Goal: Transaction & Acquisition: Purchase product/service

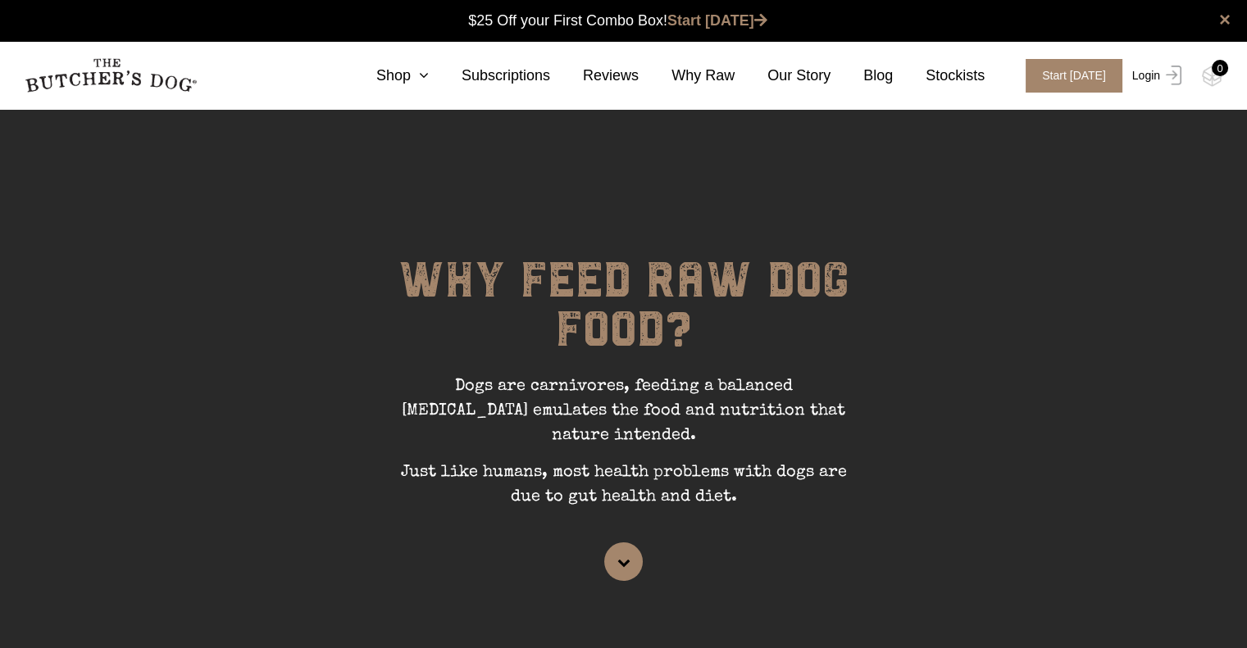
click at [1143, 71] on link "Login" at bounding box center [1154, 76] width 53 height 34
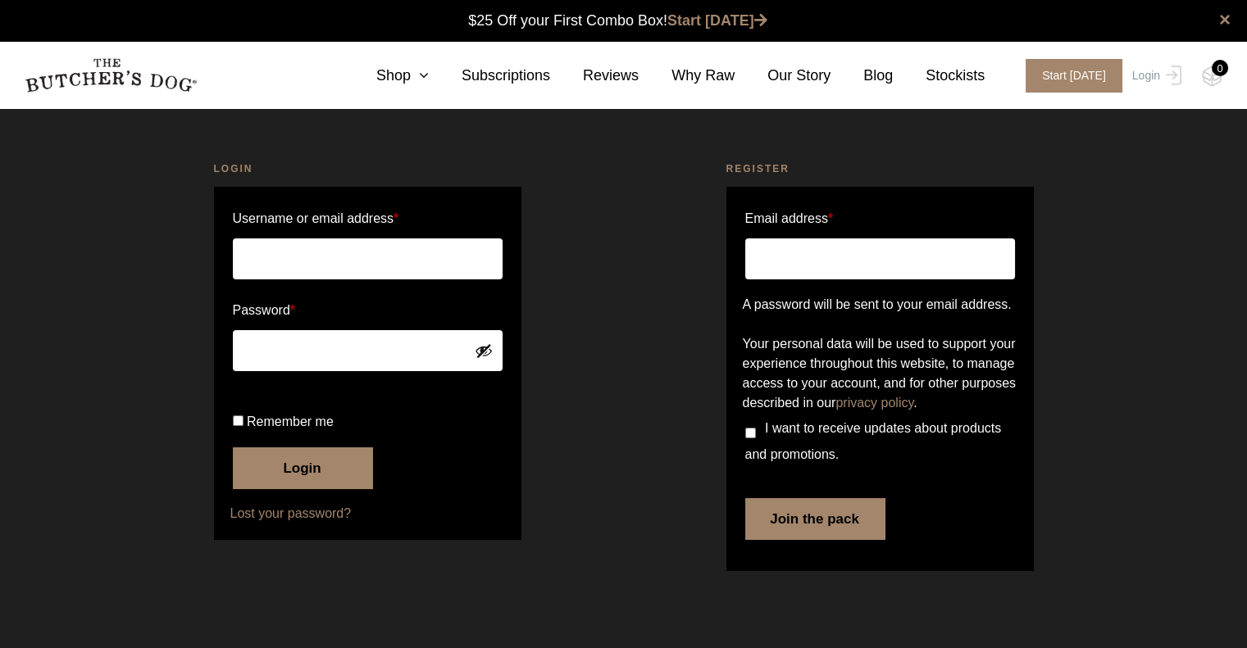
click at [439, 256] on input "Username or email address *" at bounding box center [368, 259] width 270 height 41
type input "derekbaigent@gmail.com"
click at [238, 426] on input "Remember me" at bounding box center [238, 421] width 11 height 11
checkbox input "true"
click at [293, 489] on button "Login" at bounding box center [302, 468] width 139 height 41
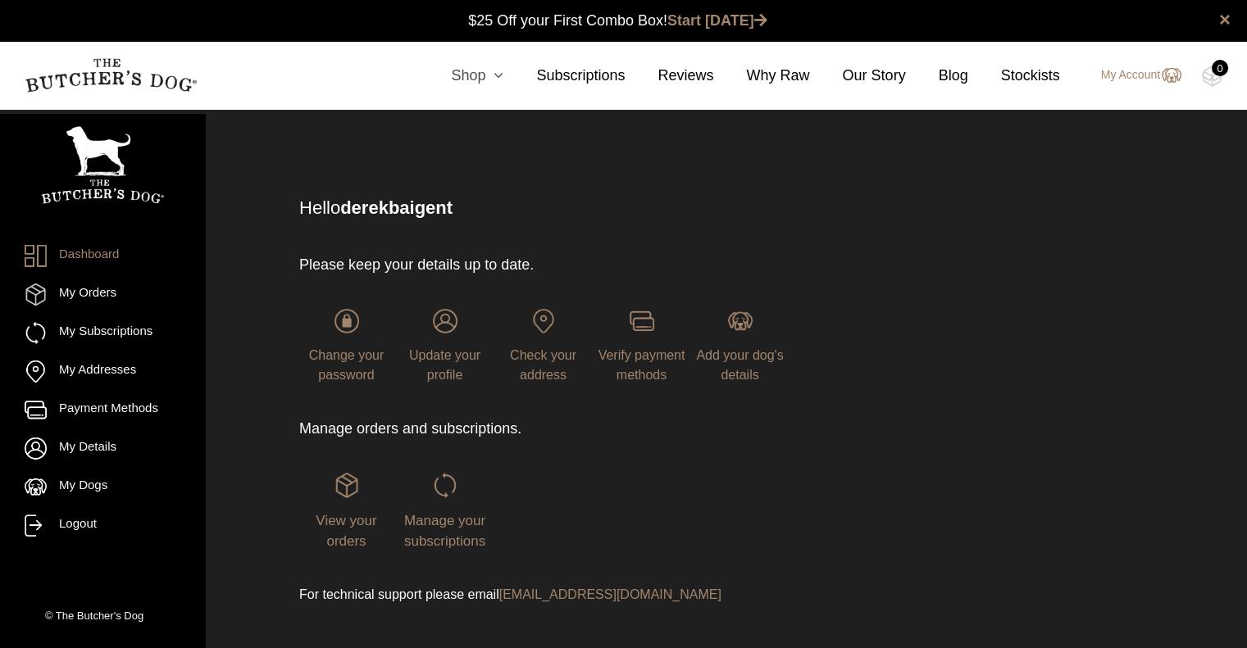
click at [498, 75] on icon at bounding box center [494, 75] width 18 height 15
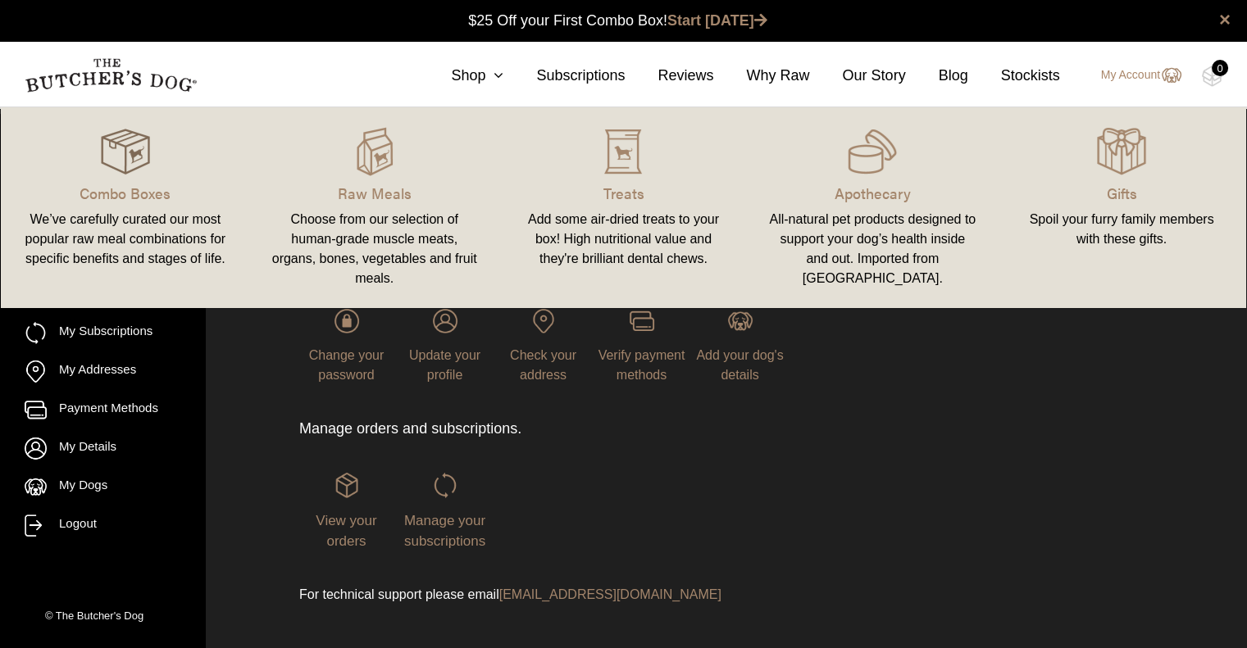
click at [148, 157] on img at bounding box center [125, 151] width 49 height 49
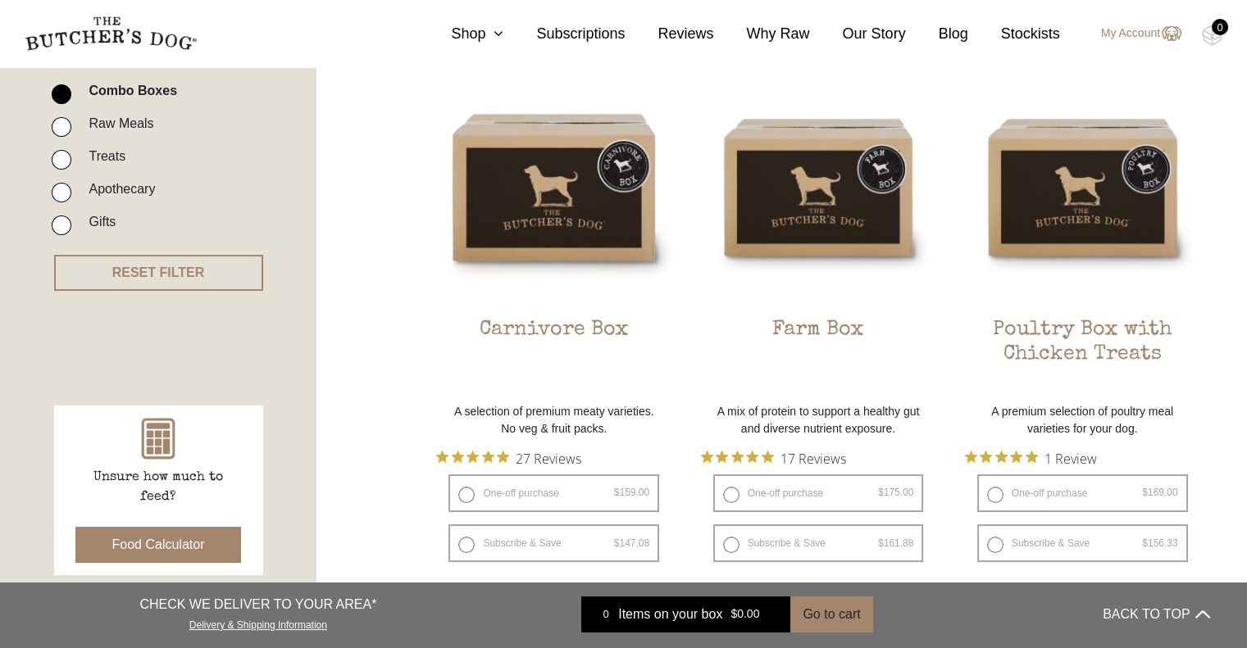
scroll to position [434, 0]
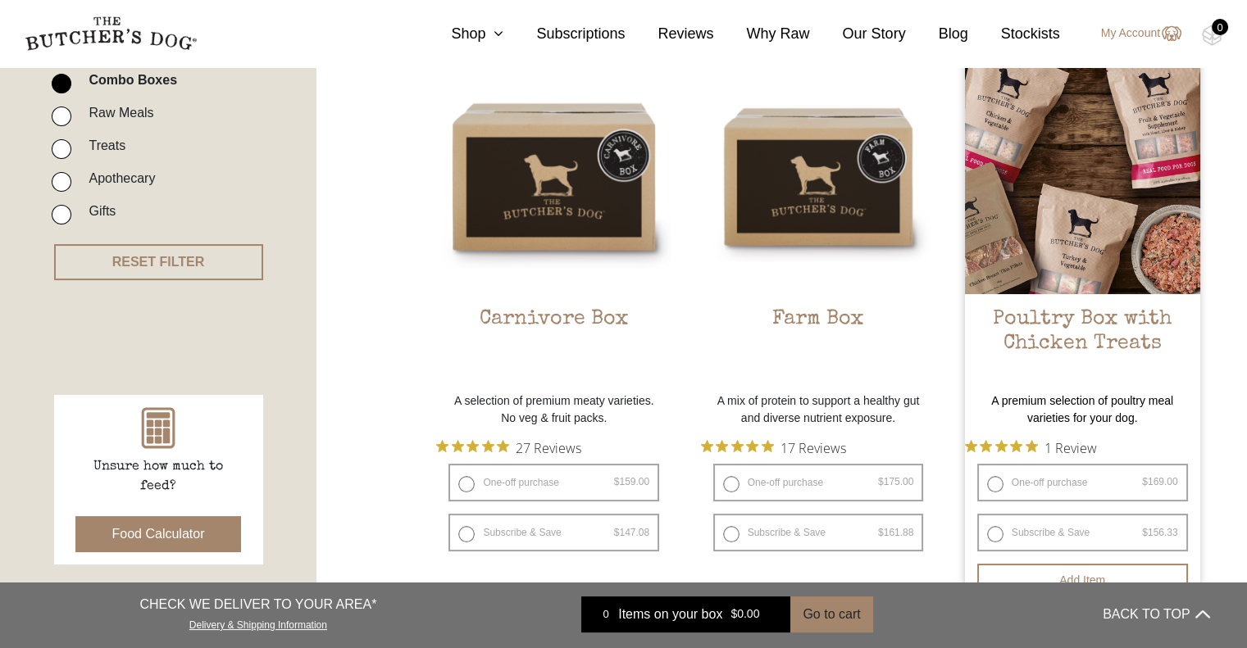
click at [994, 482] on label "One-off purchase $ 169.00 — or subscribe and save 7.5%" at bounding box center [1082, 483] width 211 height 38
radio input "true"
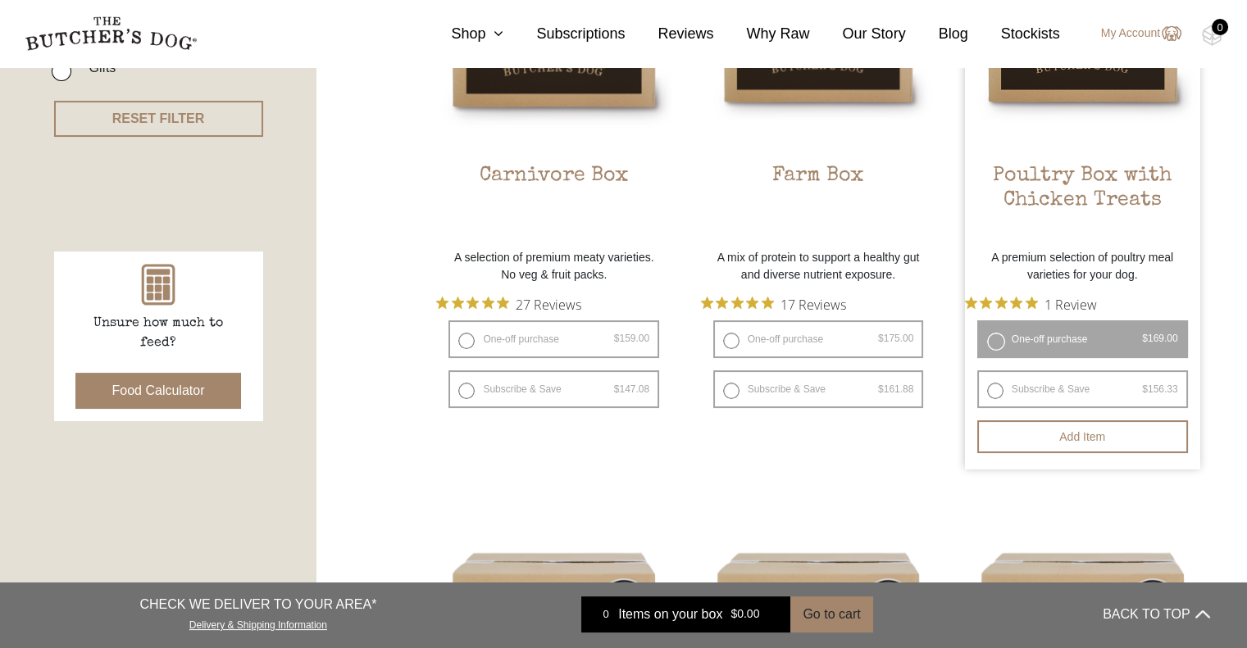
scroll to position [580, 0]
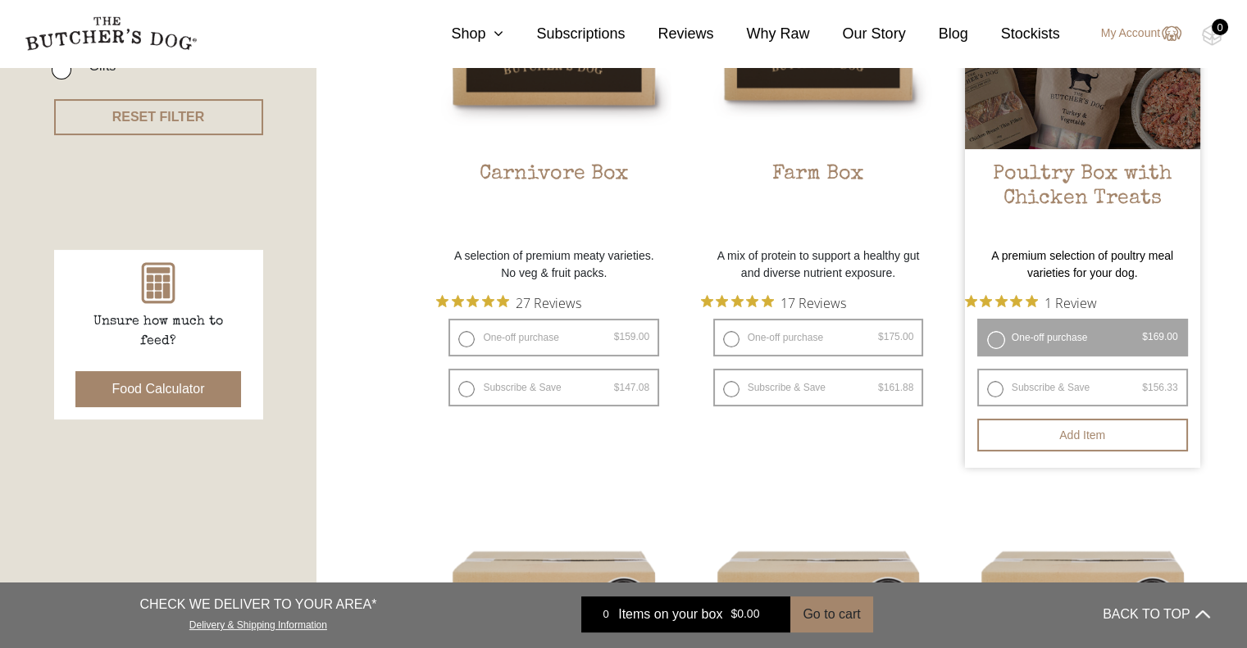
click at [995, 339] on label "One-off purchase $ 169.00 — or subscribe and save 7.5%" at bounding box center [1082, 338] width 211 height 38
click at [1072, 441] on button "Add item" at bounding box center [1082, 435] width 211 height 33
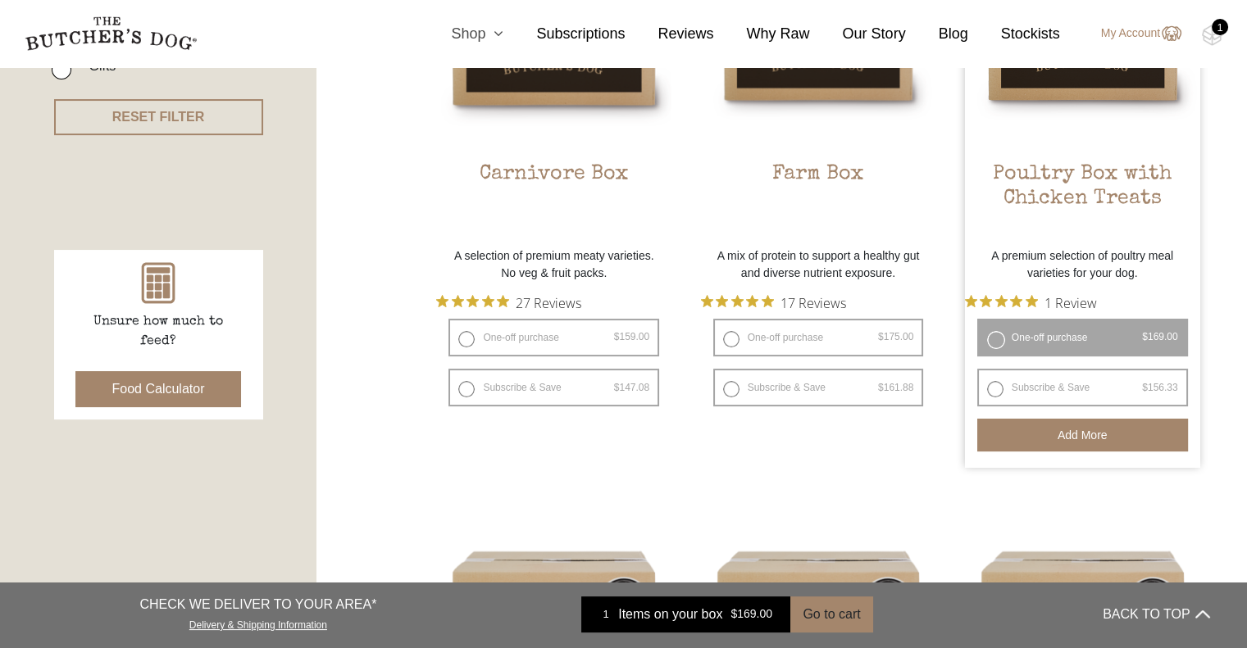
click at [493, 37] on link "Shop" at bounding box center [460, 34] width 85 height 22
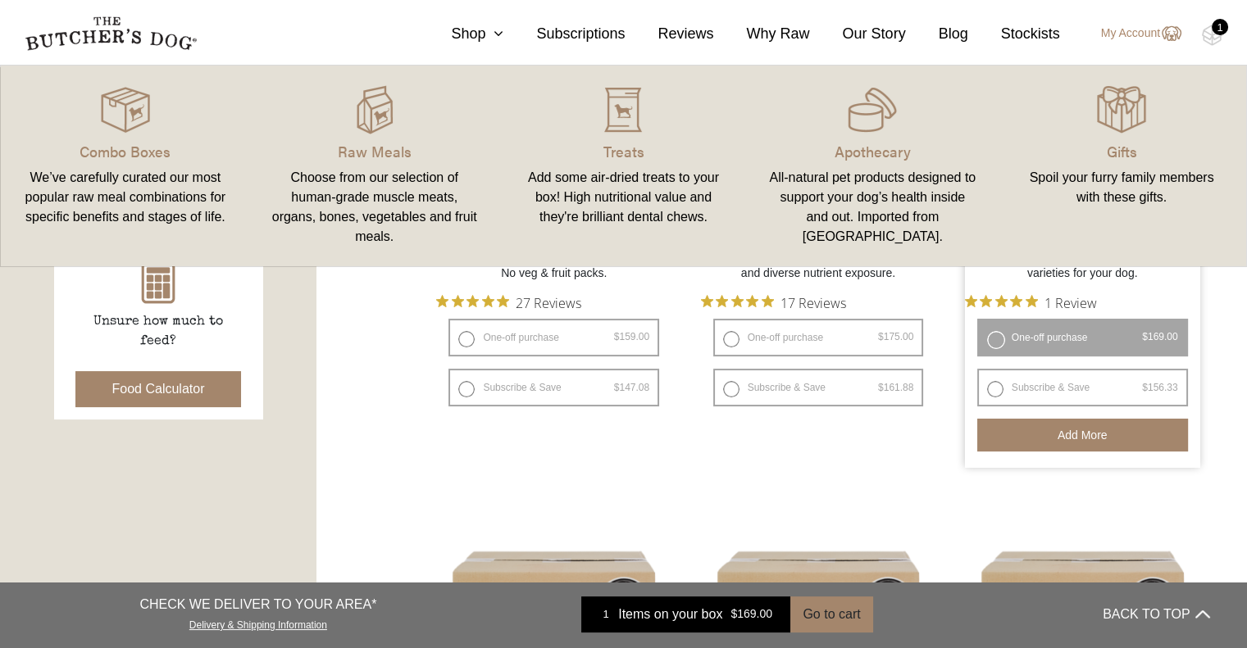
click at [399, 137] on link "Raw Meals Choose from our selection of human-grade muscle meats, organs, bones,…" at bounding box center [374, 166] width 249 height 168
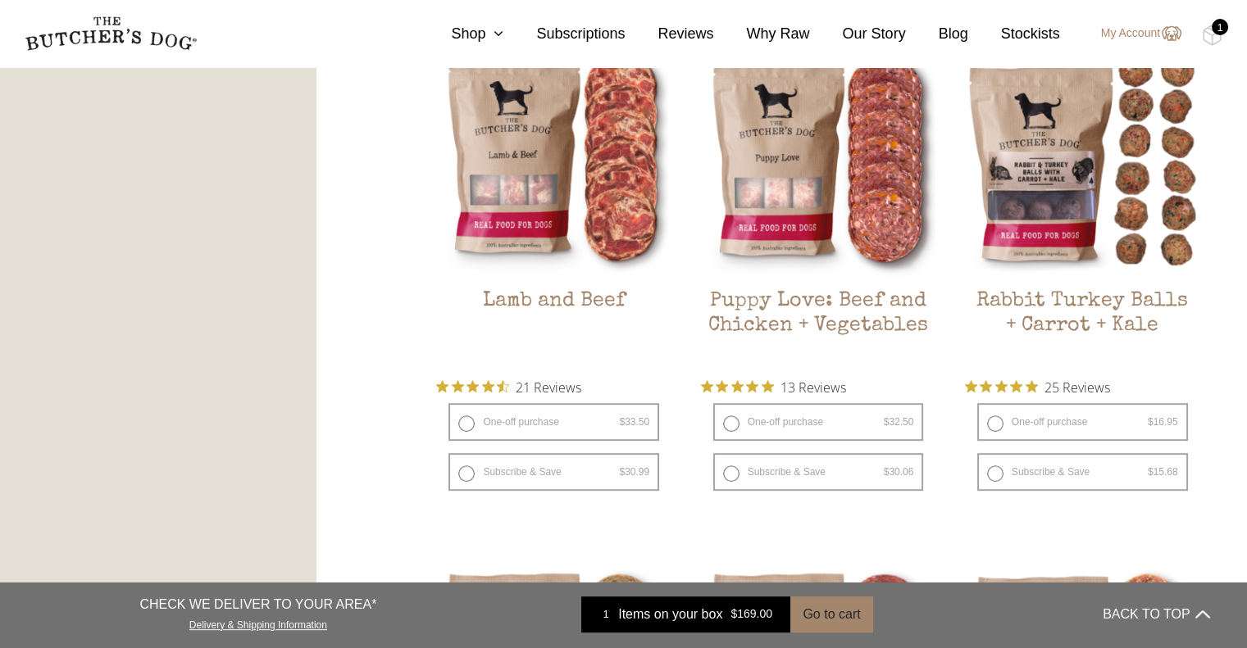
scroll to position [1585, 0]
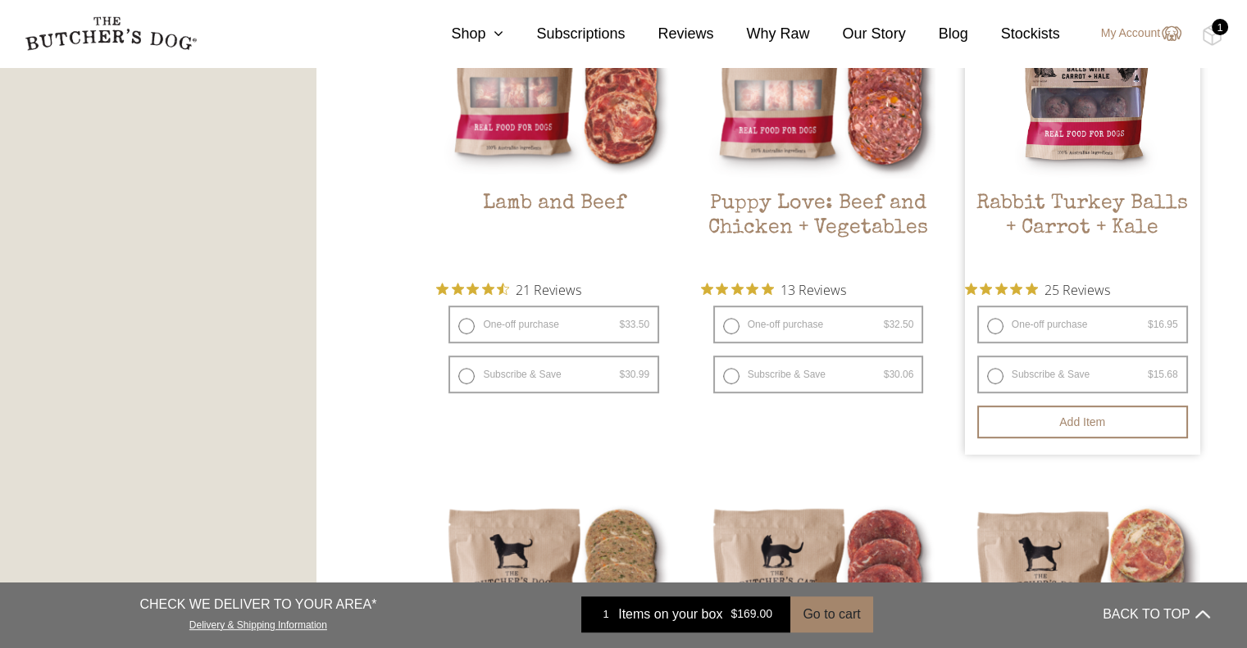
click at [995, 321] on label "One-off purchase $ 16.95 — or subscribe and save 7.5%" at bounding box center [1082, 325] width 211 height 38
radio input "true"
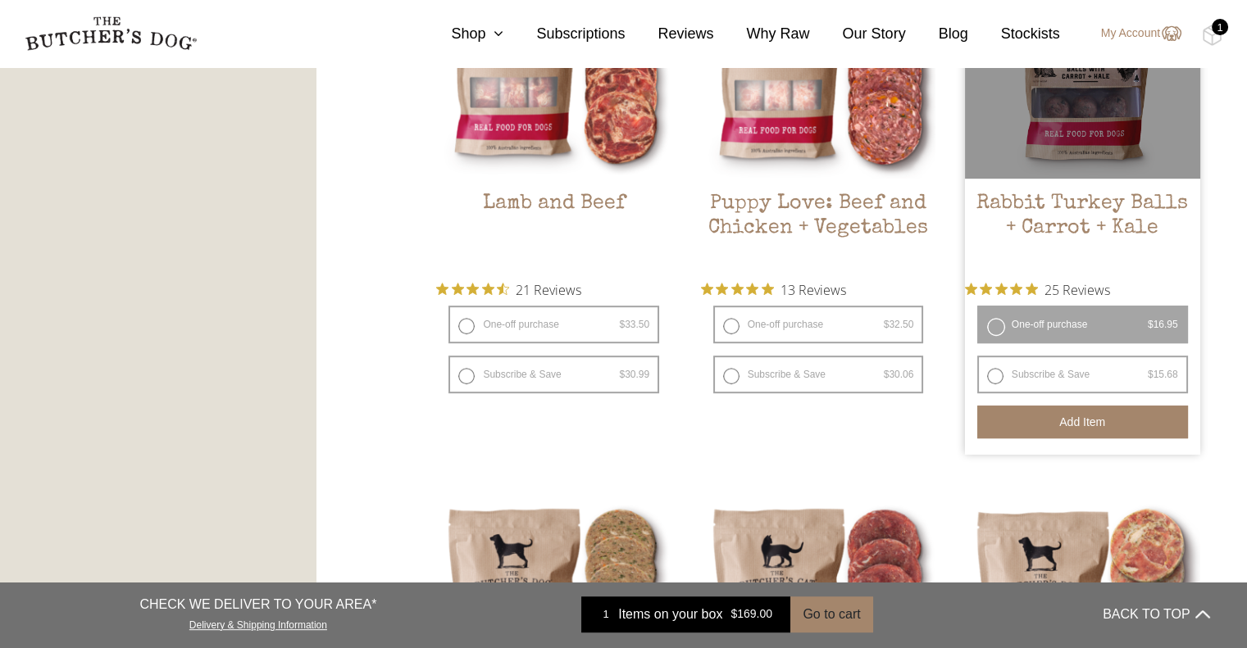
click at [1082, 407] on button "Add item" at bounding box center [1082, 422] width 211 height 33
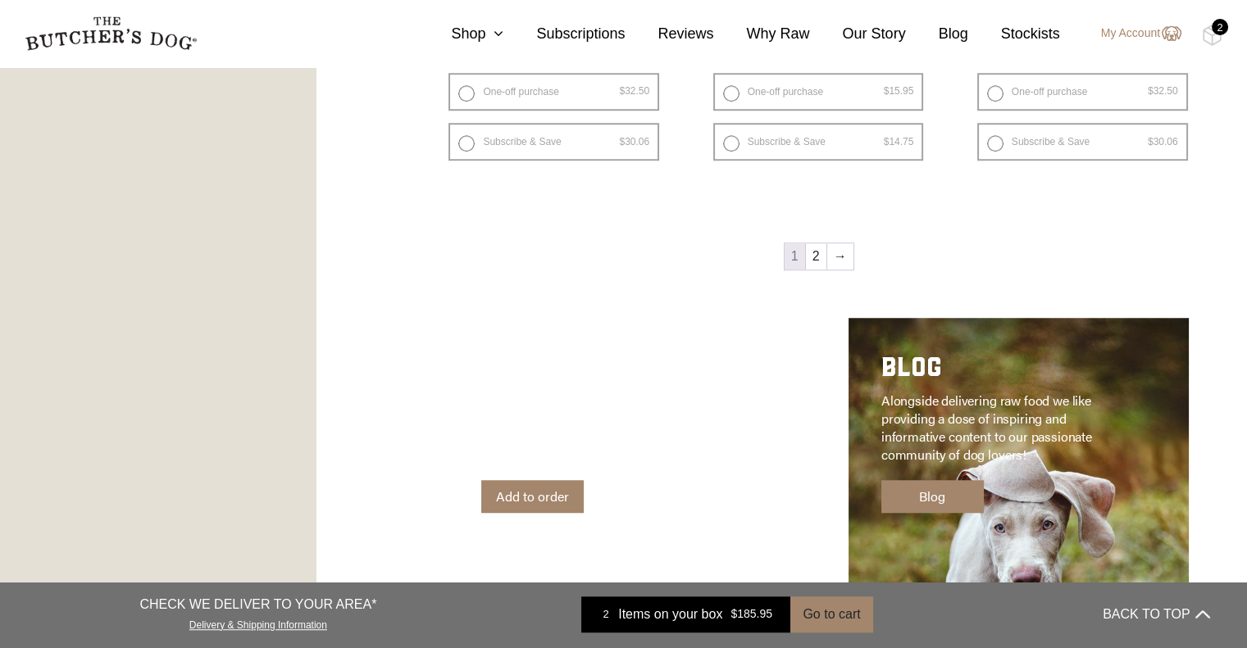
scroll to position [2371, 0]
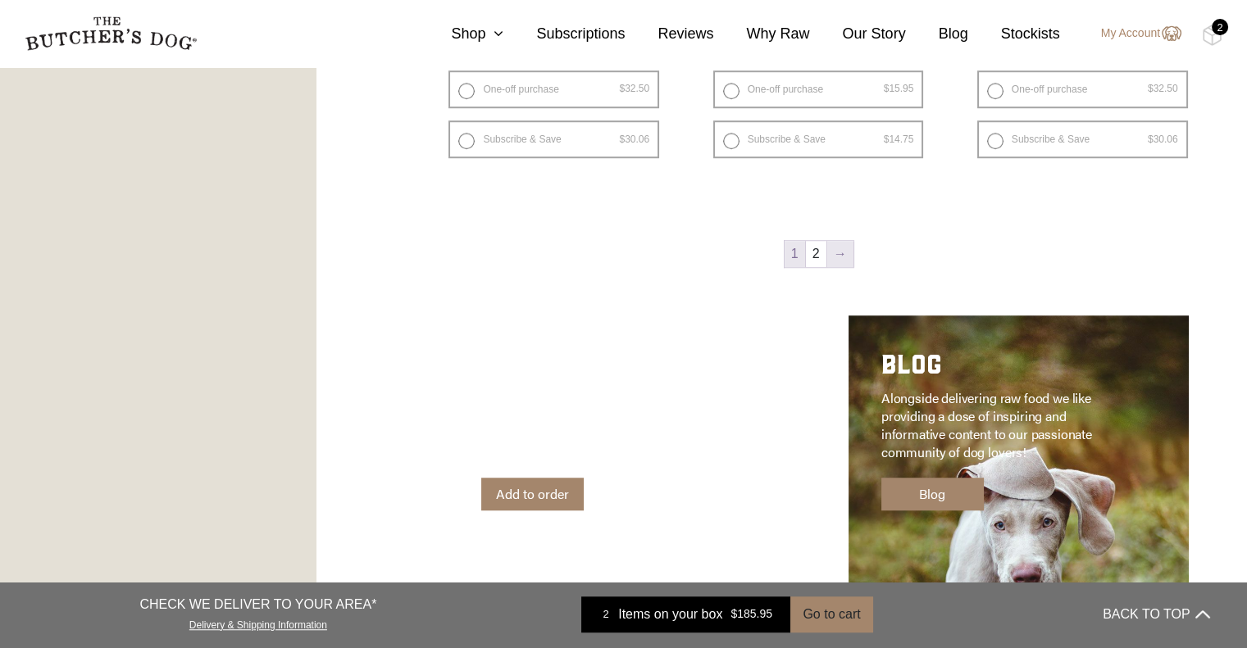
click at [836, 261] on link "→" at bounding box center [840, 254] width 26 height 26
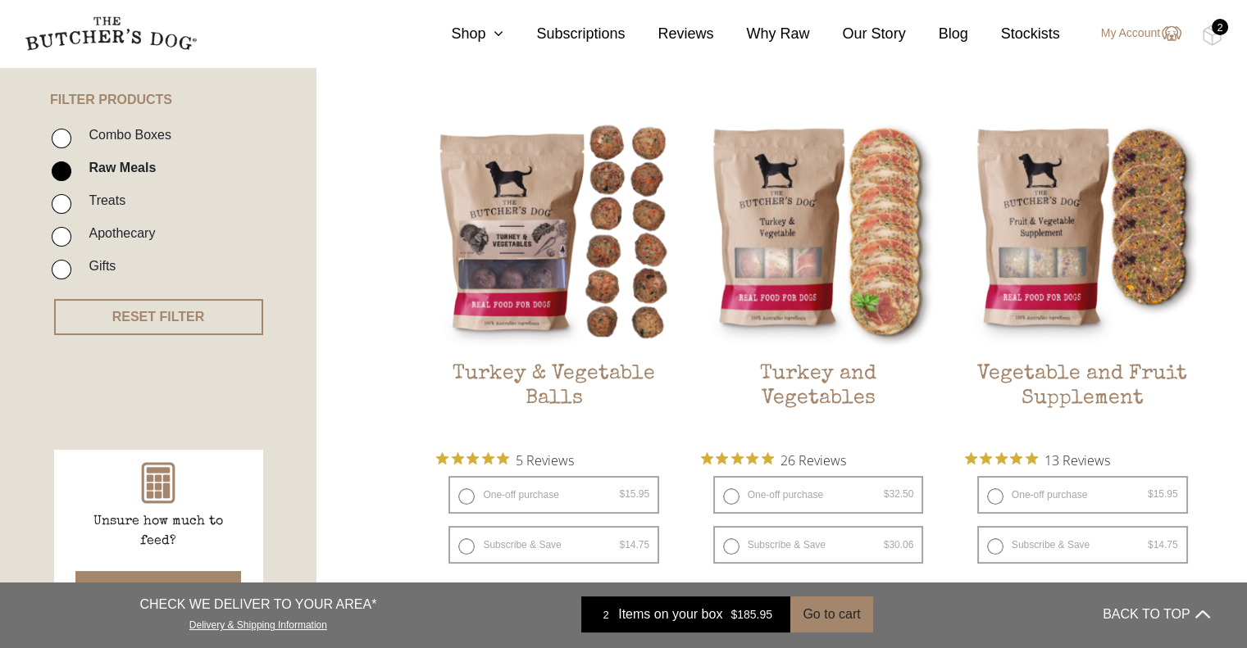
scroll to position [370, 0]
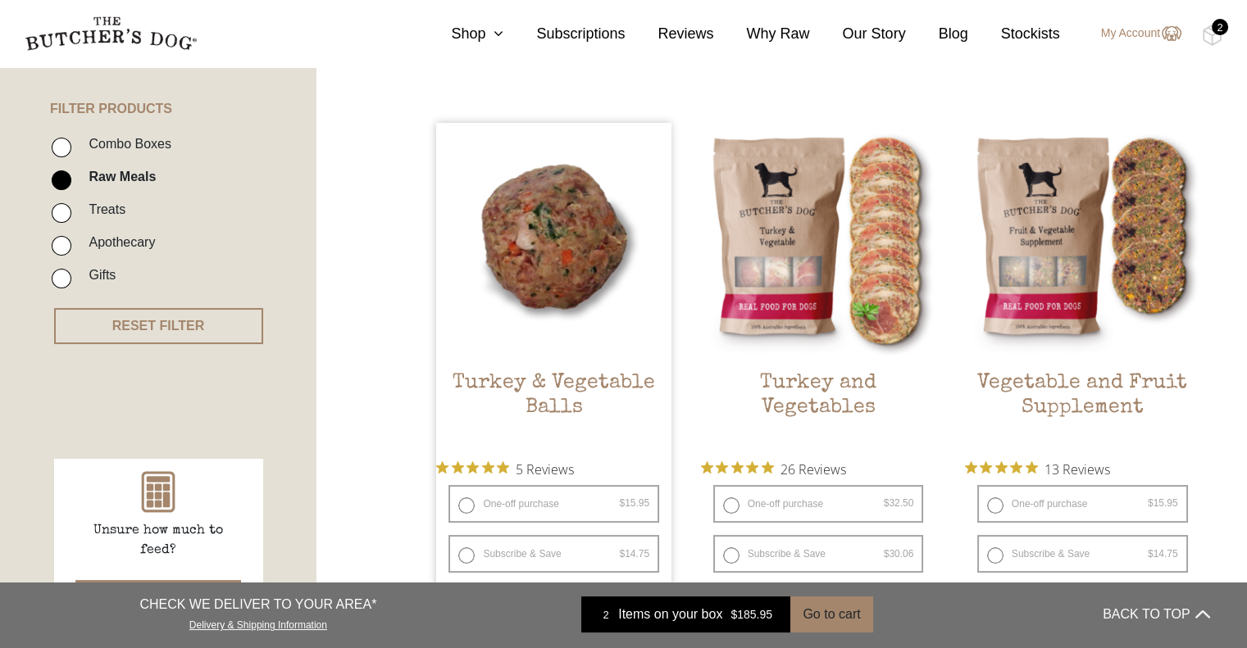
click at [466, 504] on label "One-off purchase $ 15.95 — or subscribe and save 7.5%" at bounding box center [553, 504] width 211 height 38
radio input "true"
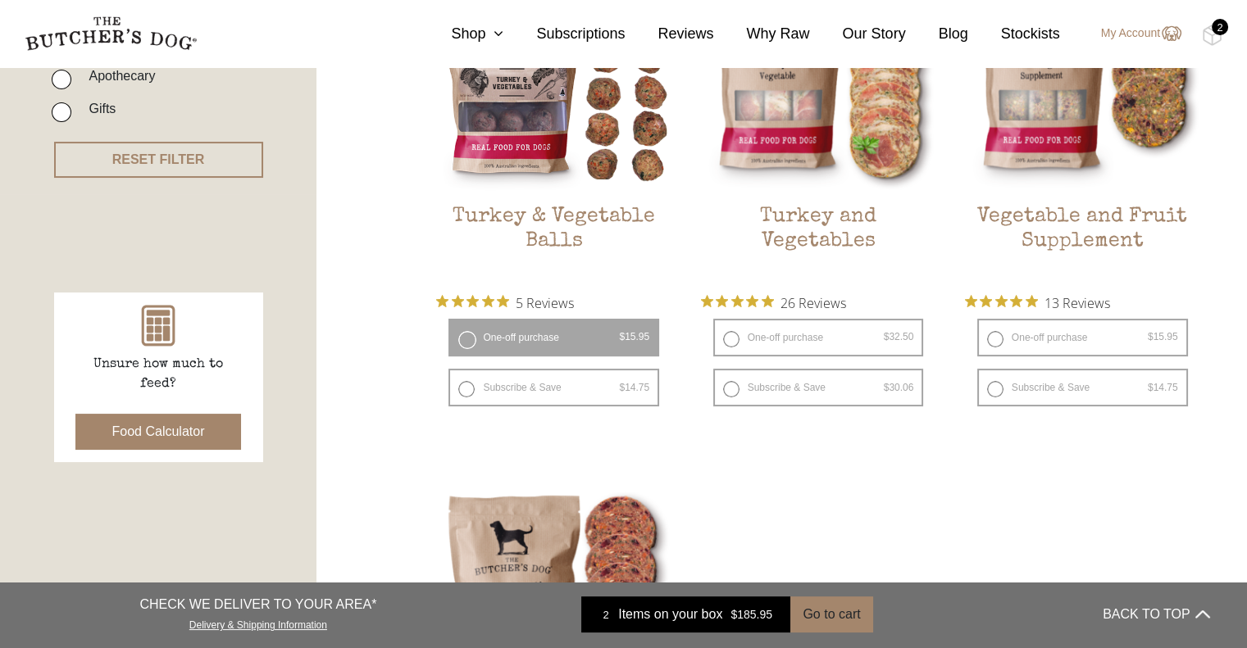
scroll to position [541, 0]
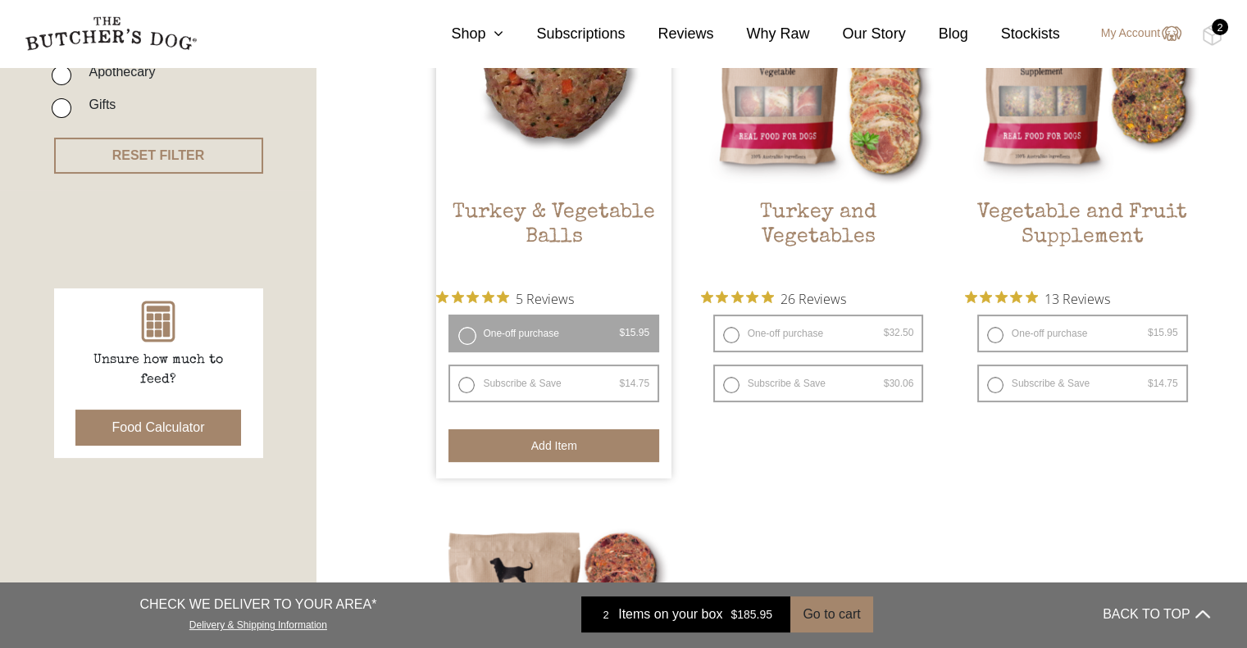
click at [564, 441] on button "Add item" at bounding box center [553, 446] width 211 height 33
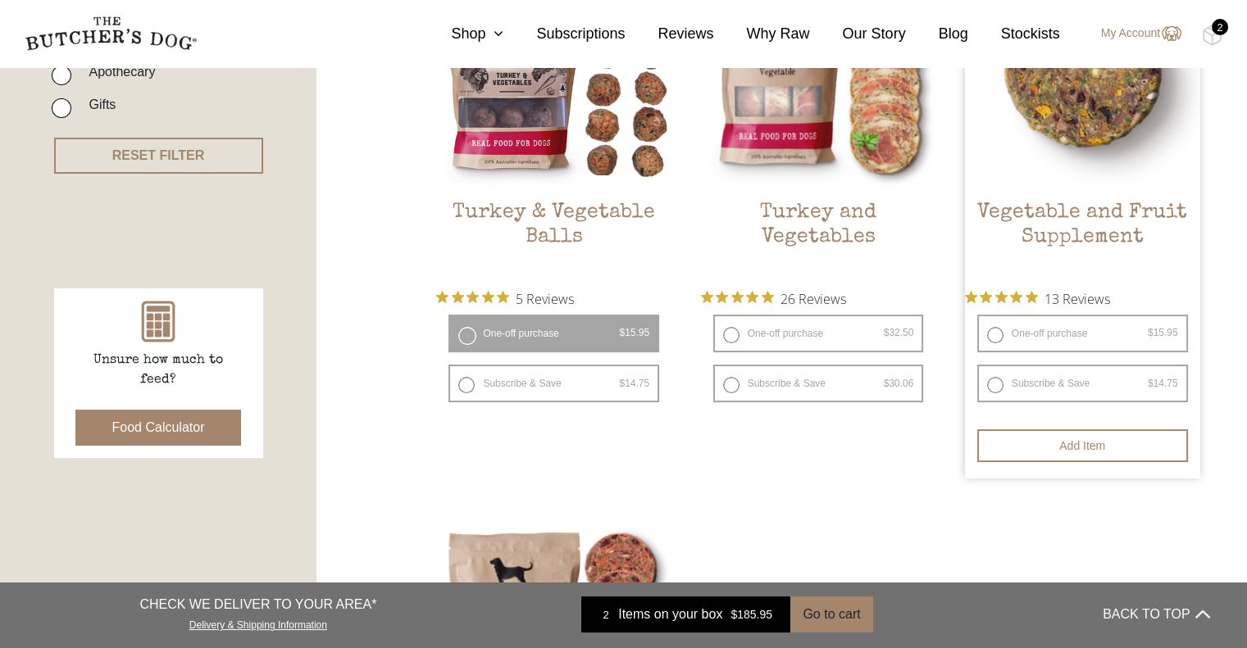
click at [990, 328] on label "One-off purchase $ 15.95 — or subscribe and save 7.5%" at bounding box center [1082, 334] width 211 height 38
radio input "true"
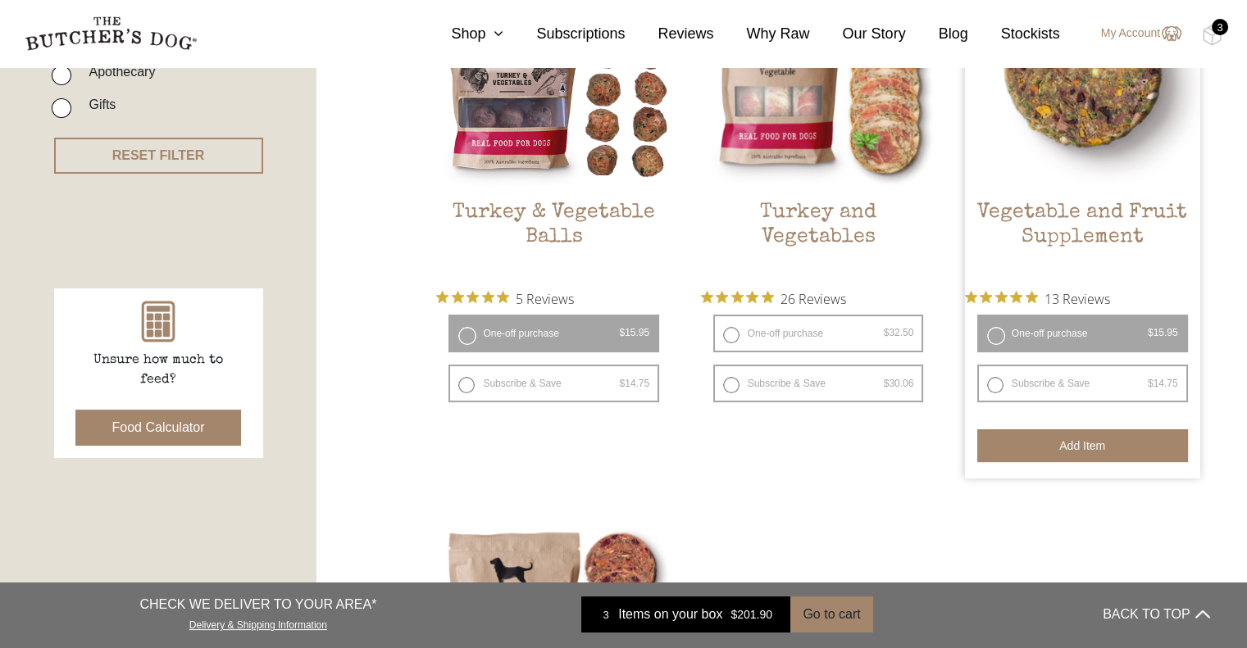
click at [1080, 443] on button "Add item" at bounding box center [1082, 446] width 211 height 33
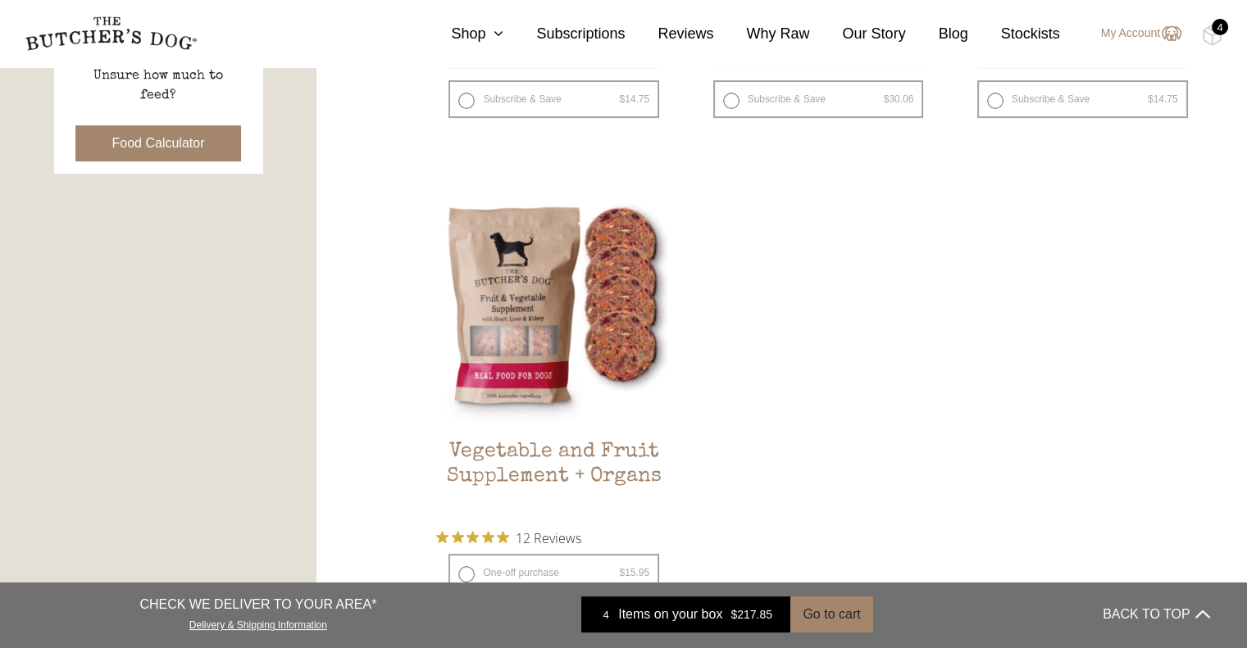
scroll to position [858, 0]
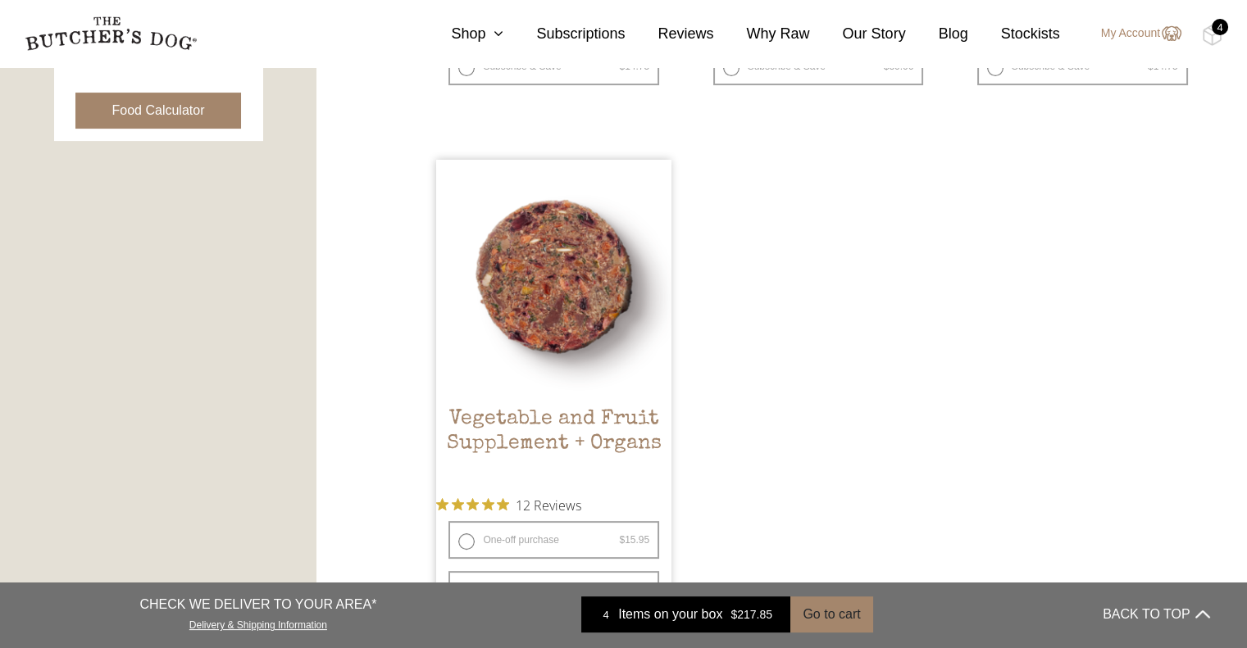
click at [468, 536] on label "One-off purchase $ 15.95 — or subscribe and save 7.5%" at bounding box center [553, 540] width 211 height 38
radio input "true"
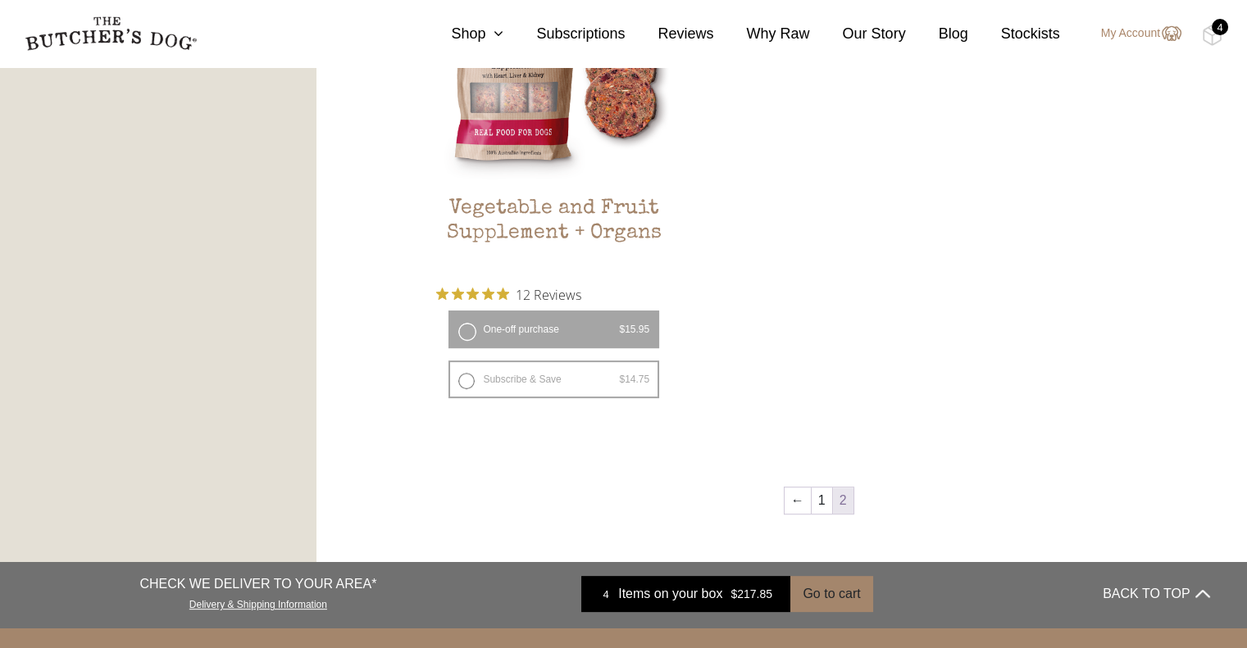
scroll to position [1054, 0]
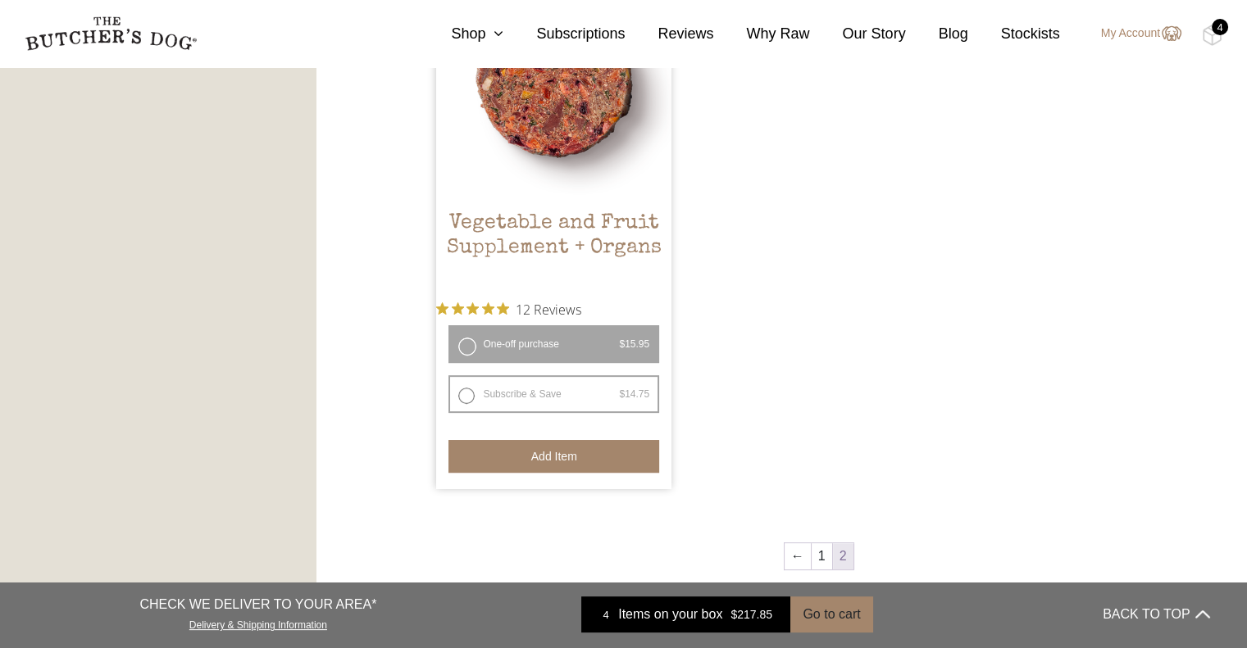
click at [557, 450] on button "Add item" at bounding box center [553, 456] width 211 height 33
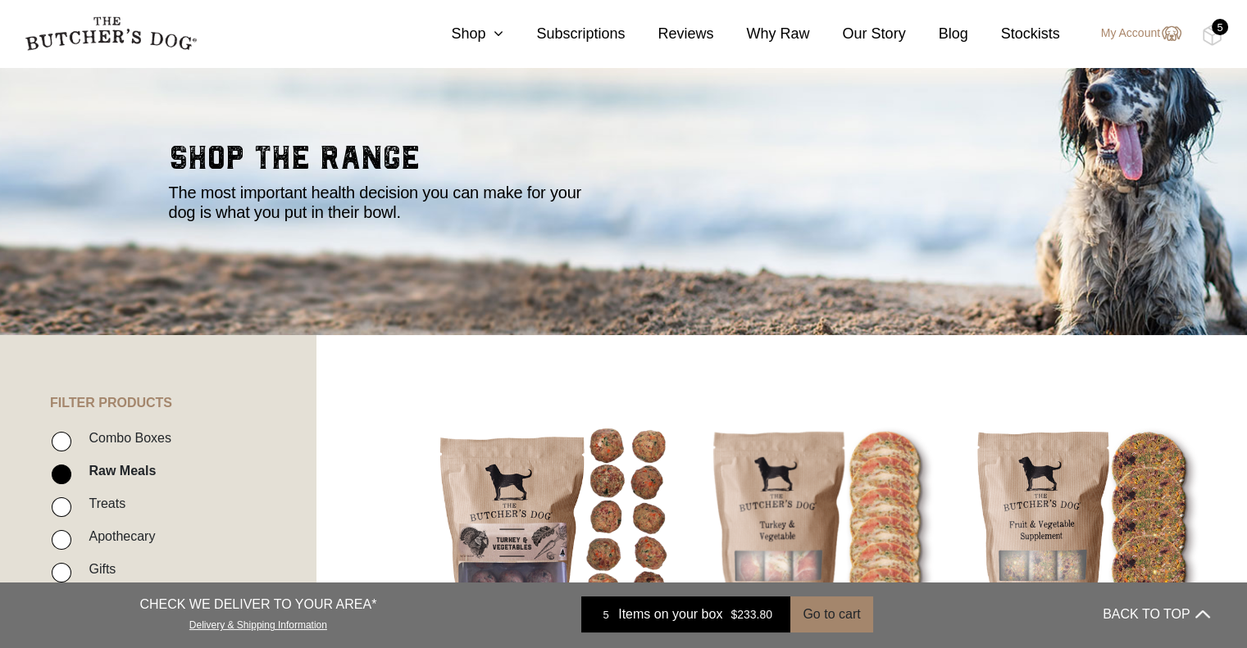
scroll to position [81, 0]
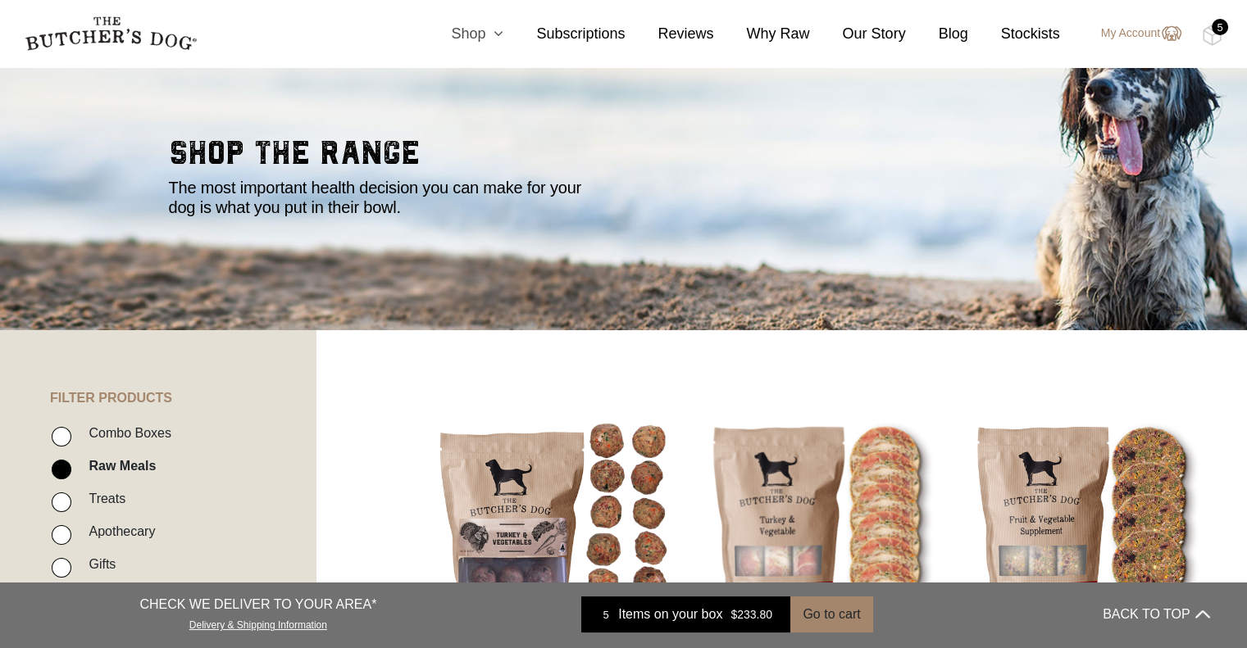
click at [480, 39] on link "Shop" at bounding box center [460, 34] width 85 height 22
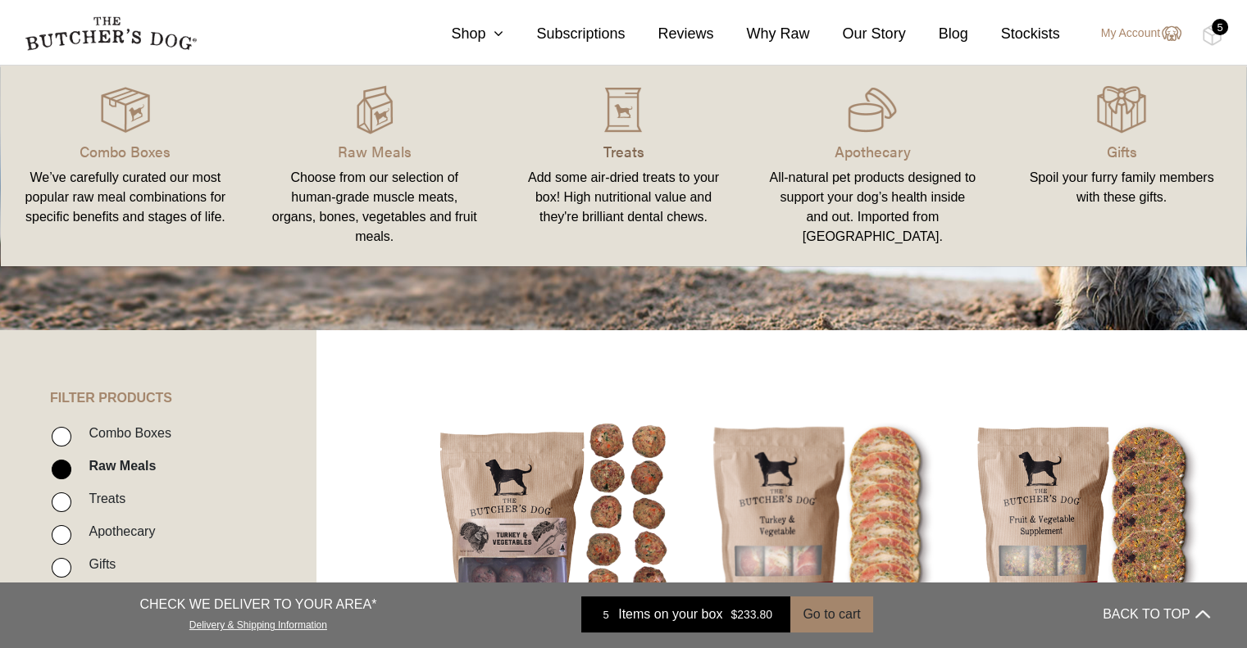
click at [618, 161] on p "Treats" at bounding box center [624, 151] width 210 height 22
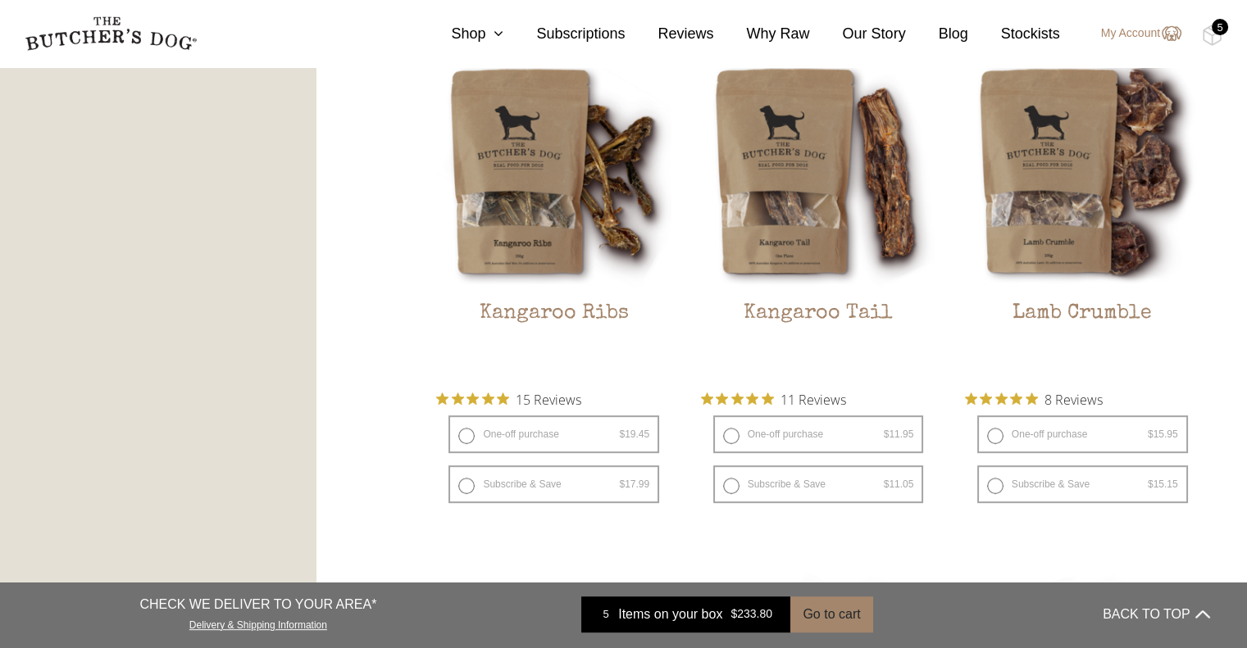
scroll to position [1489, 0]
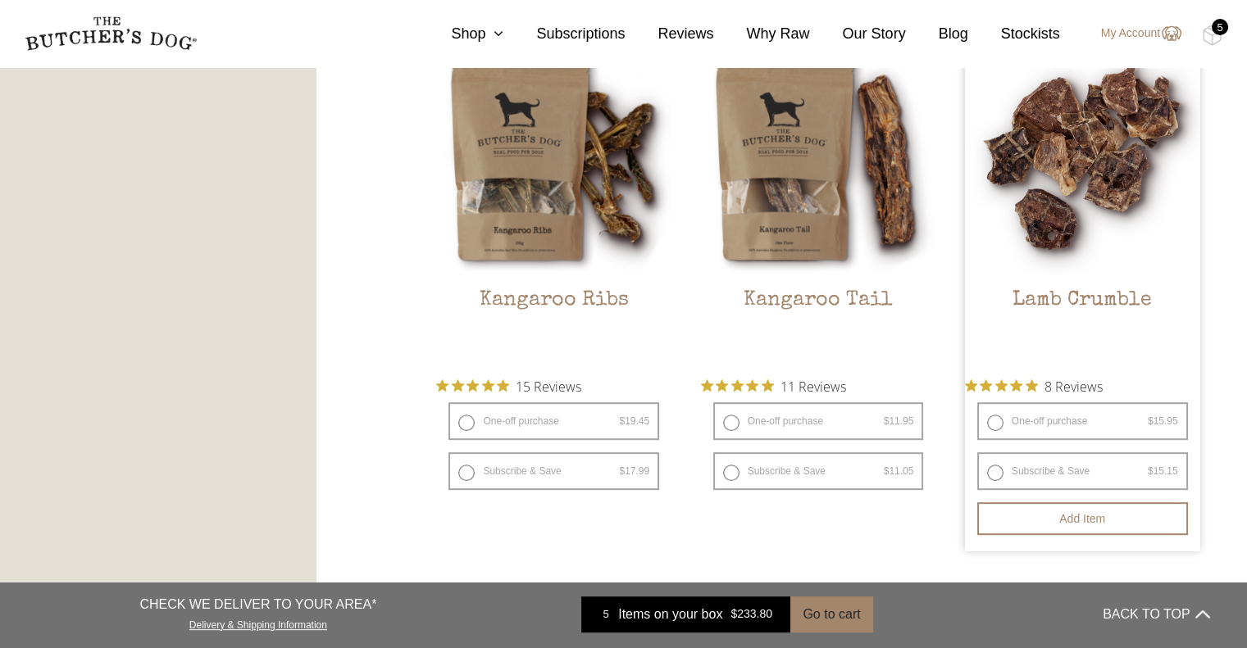
click at [1000, 423] on label "One-off purchase $ 15.95 — or subscribe and save 5%" at bounding box center [1082, 421] width 211 height 38
radio input "true"
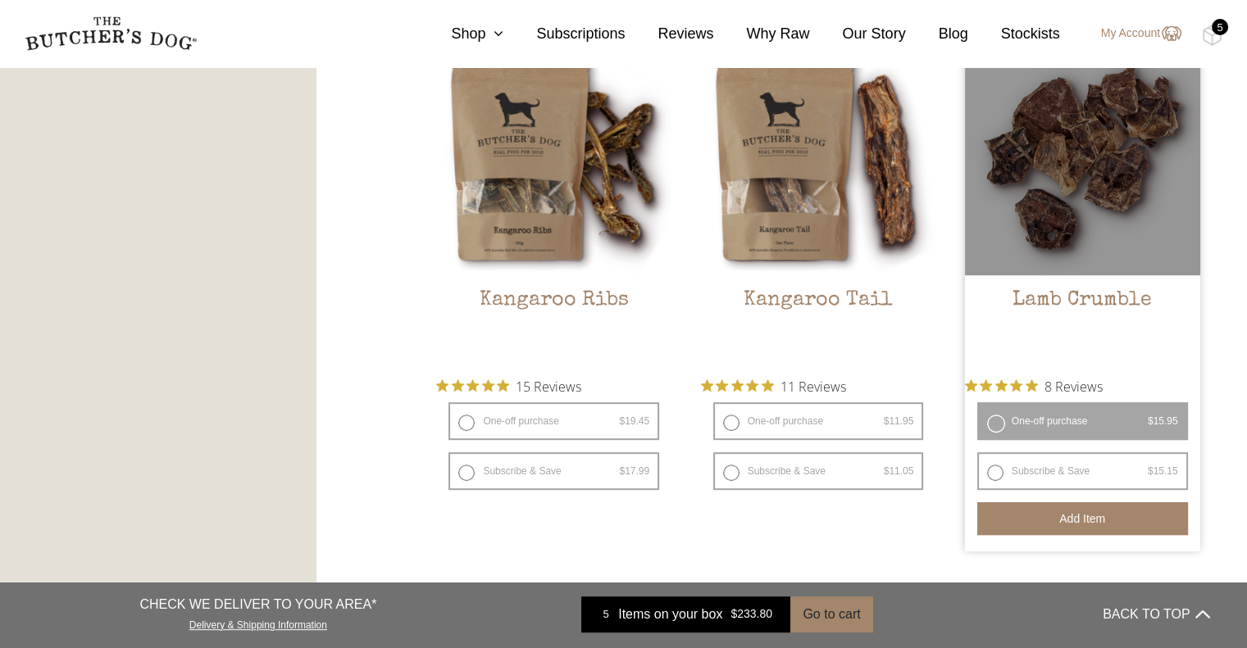
click at [1074, 519] on button "Add item" at bounding box center [1082, 518] width 211 height 33
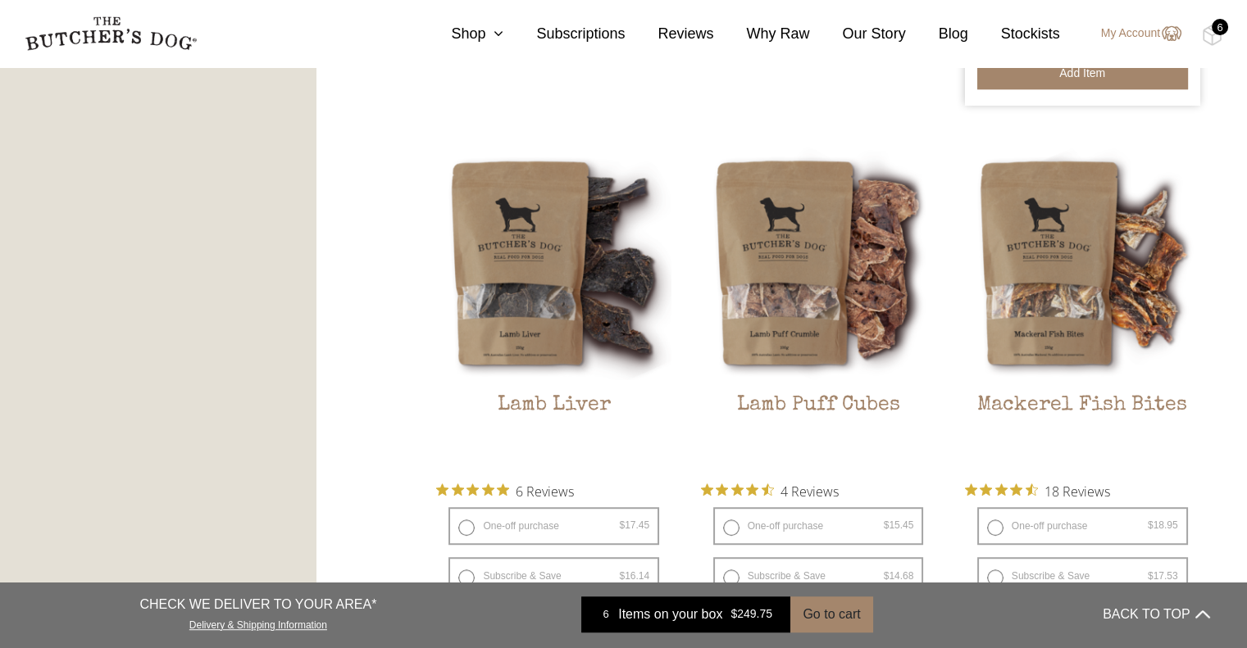
scroll to position [1930, 0]
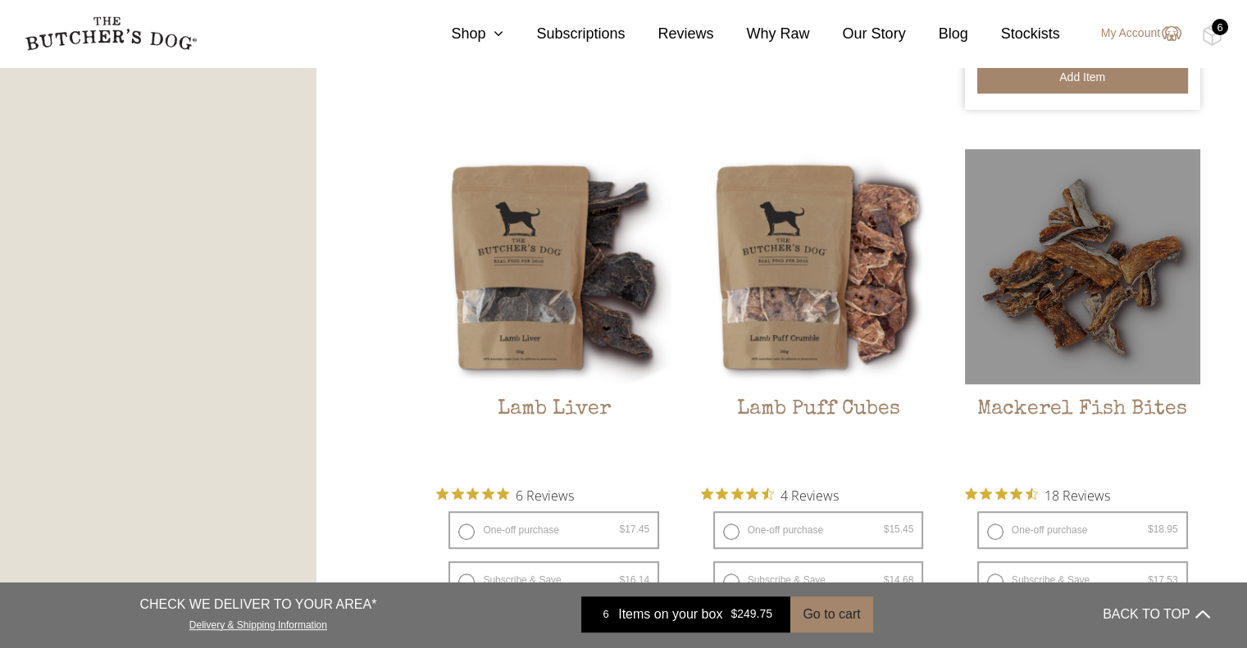
click at [990, 534] on label "One-off purchase $ 18.95 — or subscribe and save 7.5%" at bounding box center [1082, 530] width 211 height 38
radio input "true"
radio input "false"
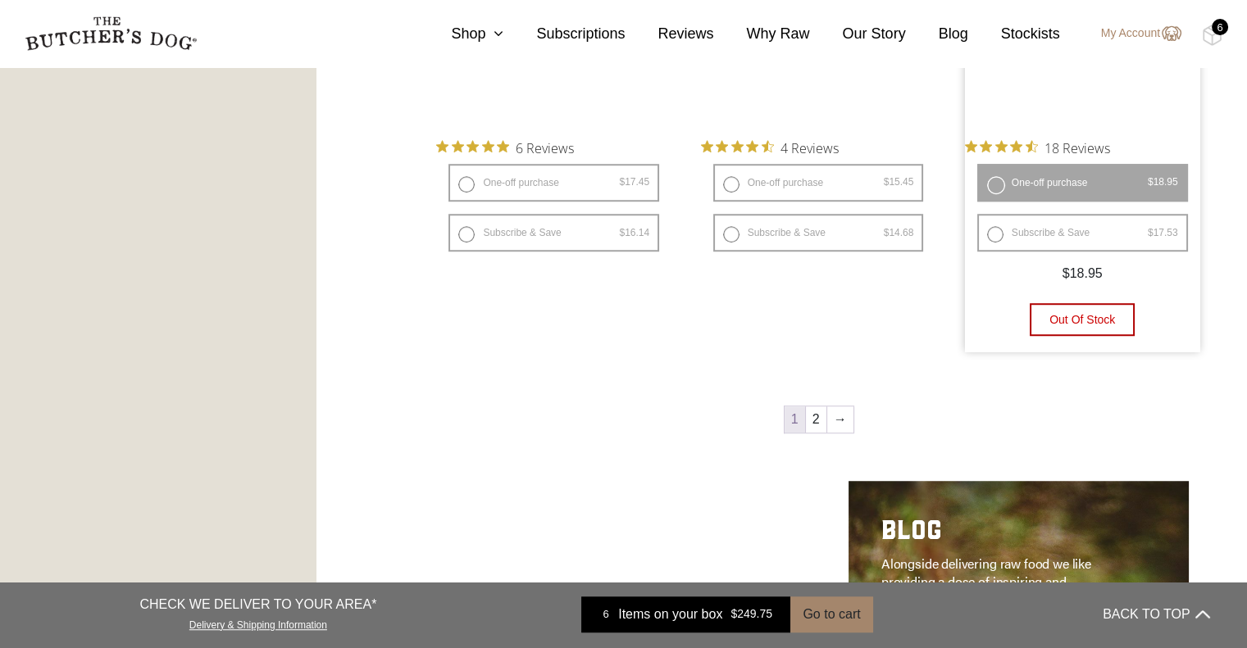
scroll to position [2284, 0]
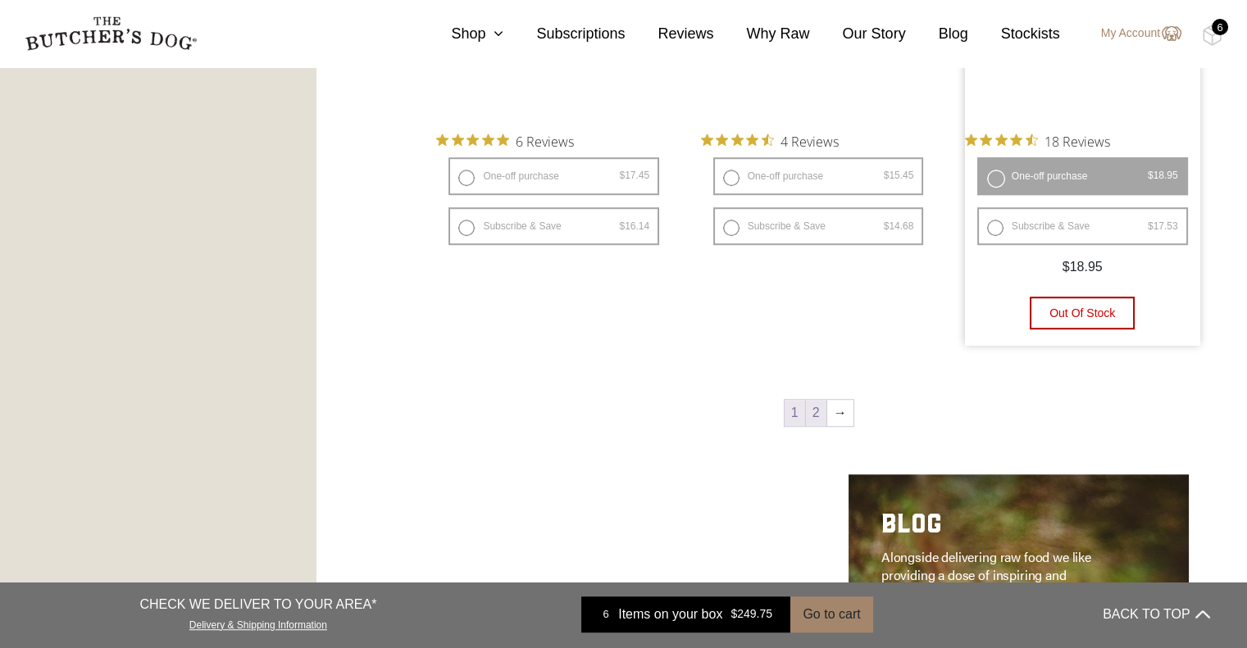
click at [821, 414] on link "2" at bounding box center [816, 413] width 20 height 26
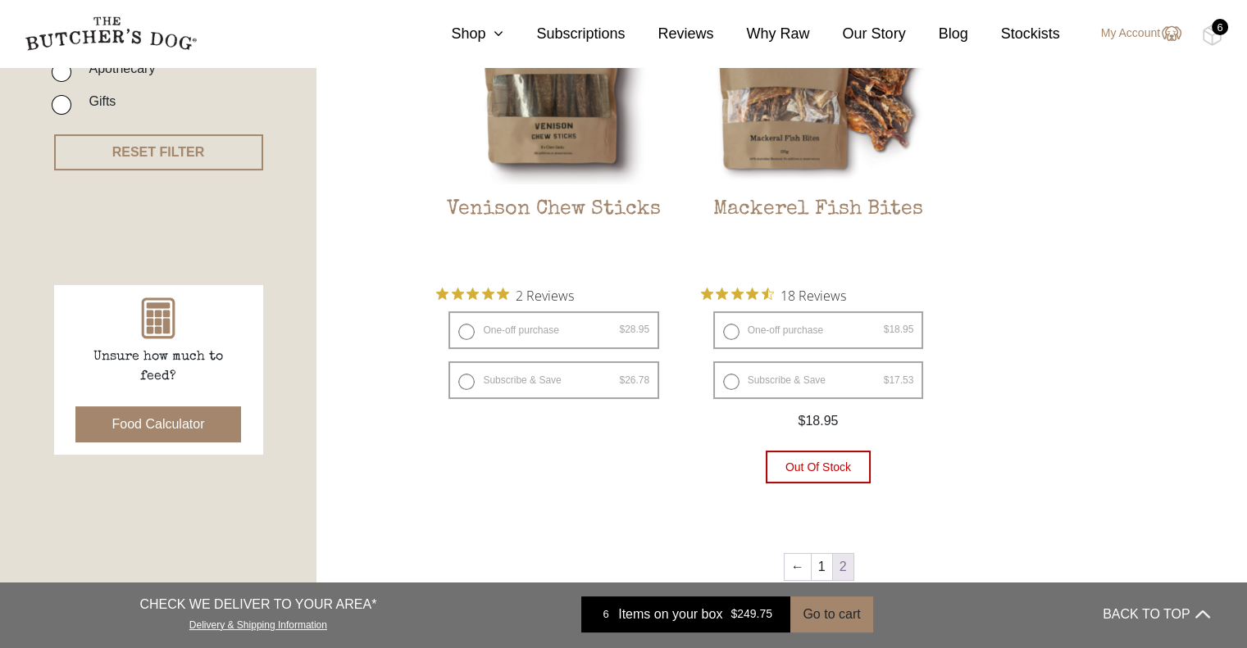
scroll to position [550, 0]
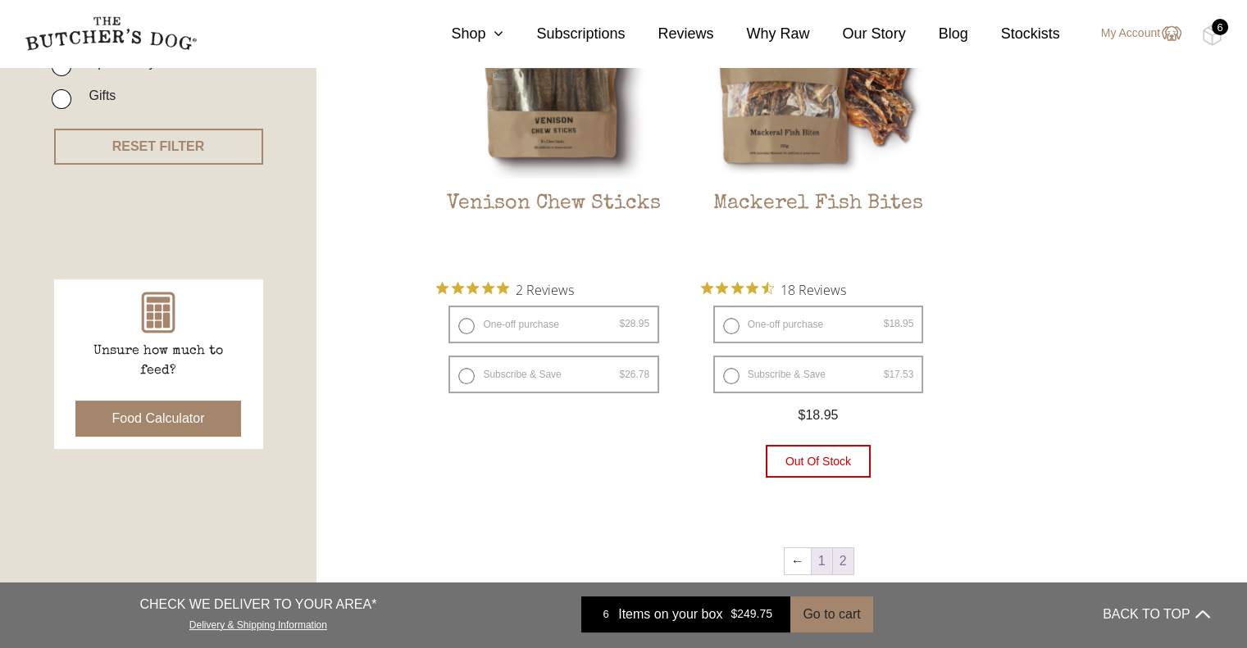
click at [824, 567] on link "1" at bounding box center [821, 561] width 20 height 26
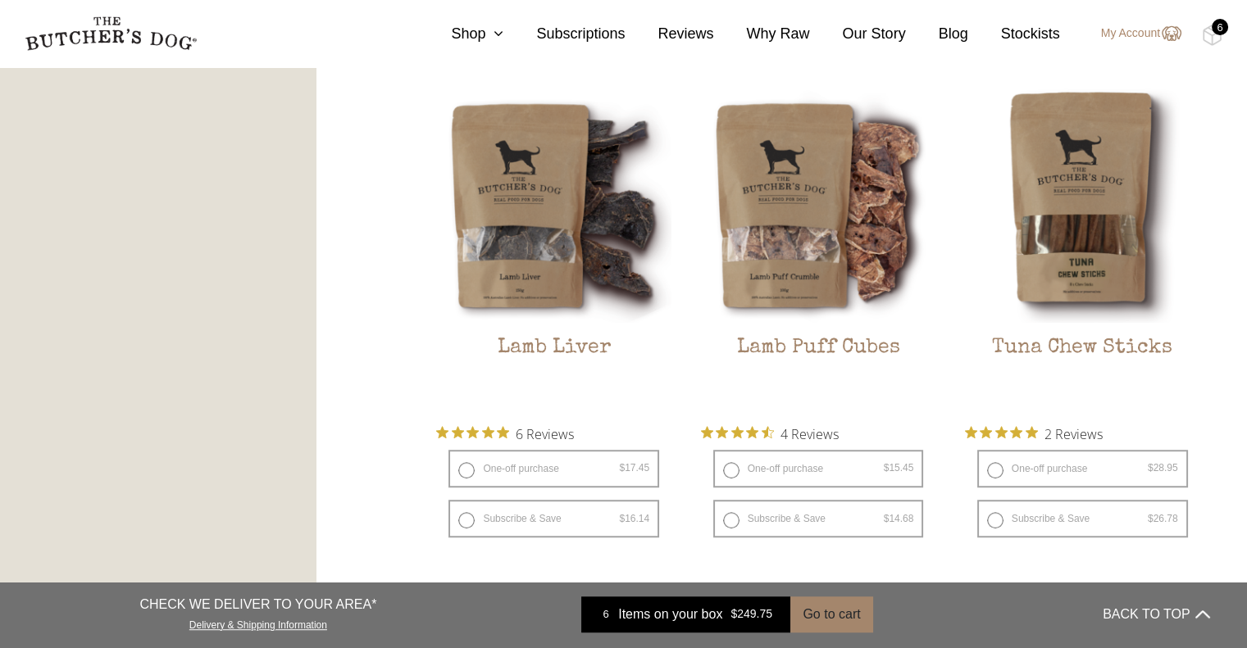
scroll to position [1982, 0]
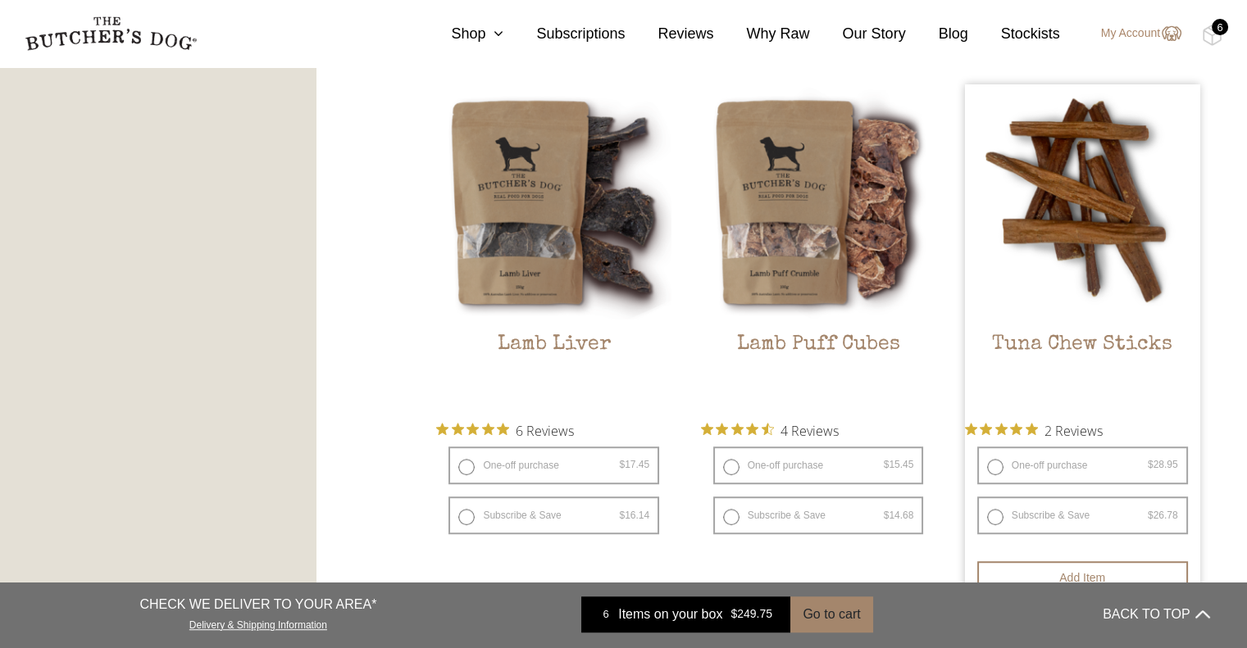
click at [998, 467] on label "One-off purchase $ 28.95 — or subscribe and save 7.5%" at bounding box center [1082, 466] width 211 height 38
radio input "true"
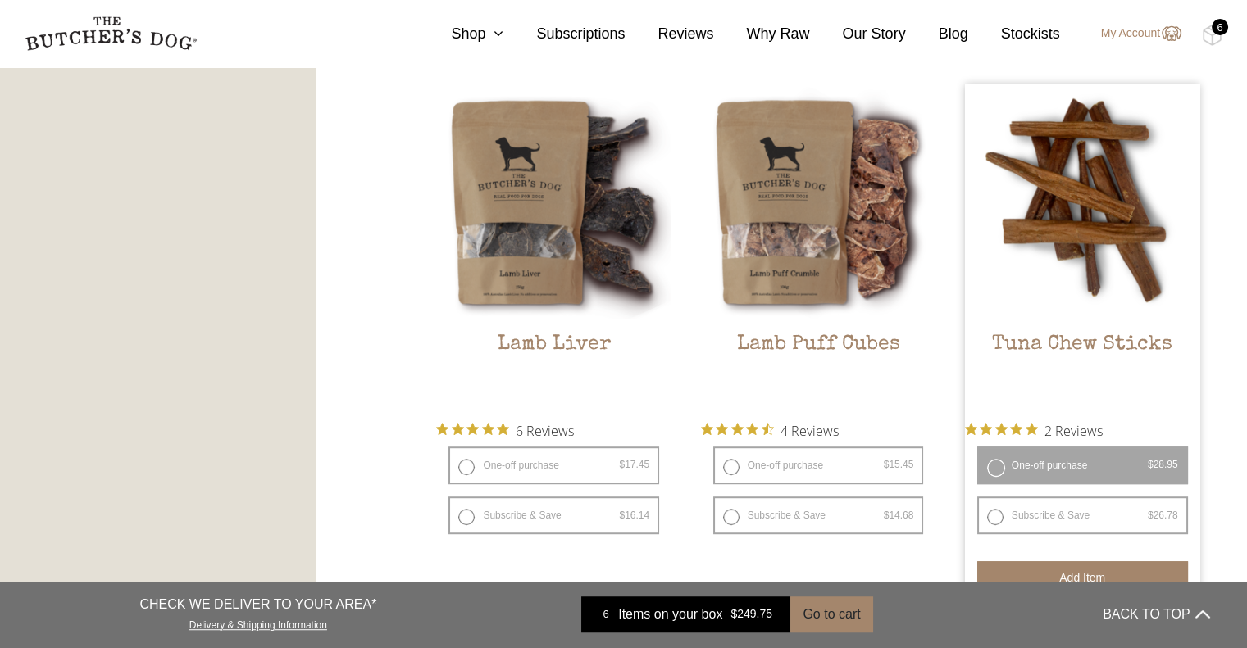
click at [1089, 569] on button "Add item" at bounding box center [1082, 577] width 211 height 33
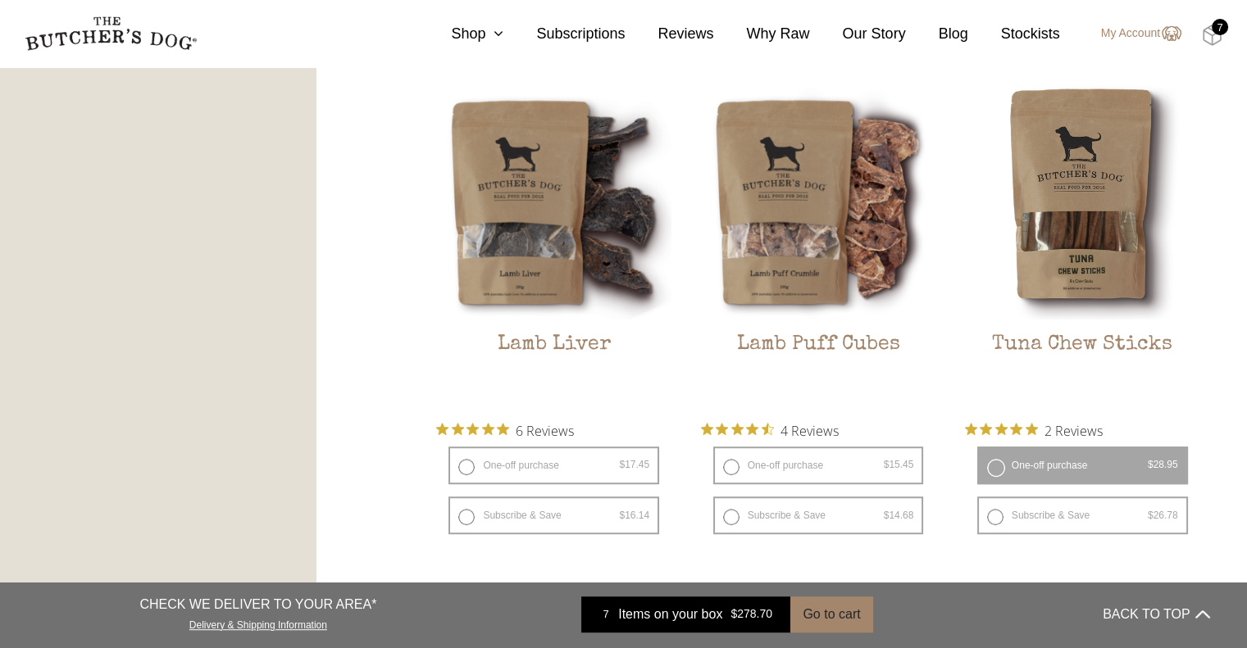
click at [1214, 37] on img at bounding box center [1212, 35] width 20 height 21
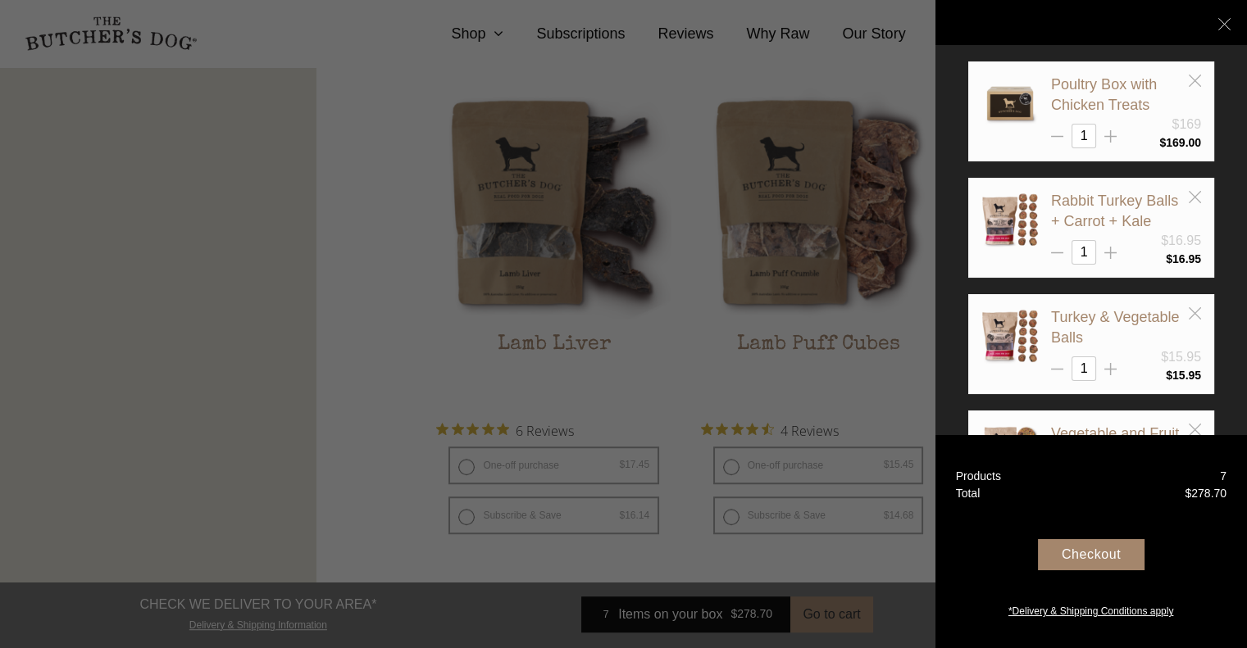
click at [1066, 560] on div "Checkout" at bounding box center [1091, 554] width 107 height 31
